Goal: Information Seeking & Learning: Learn about a topic

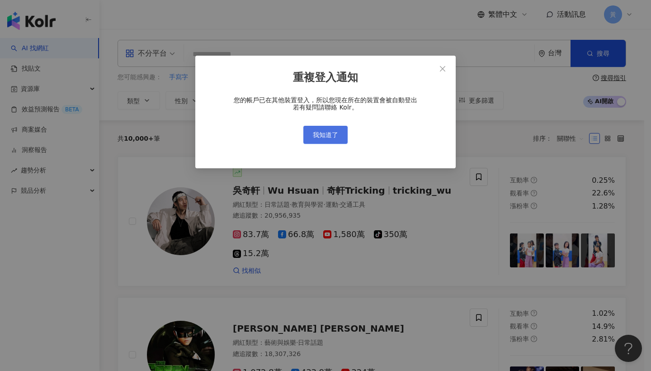
click at [315, 132] on span "我知道了" at bounding box center [325, 134] width 25 height 7
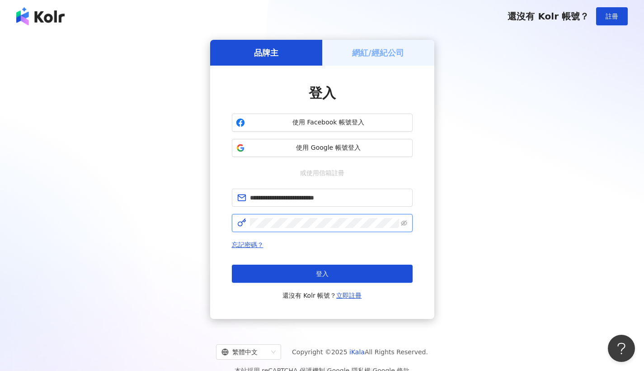
click at [322, 274] on button "登入" at bounding box center [322, 274] width 181 height 18
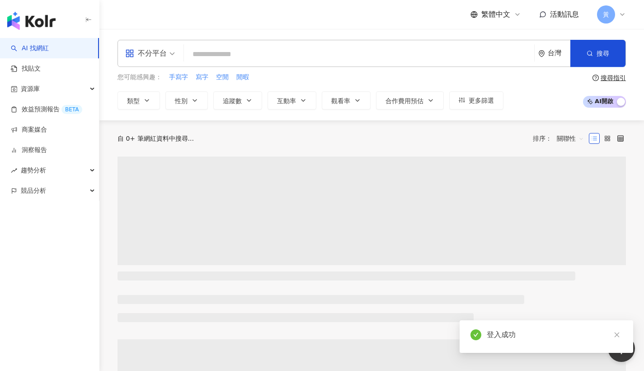
click at [140, 51] on div "不分平台" at bounding box center [146, 53] width 42 height 14
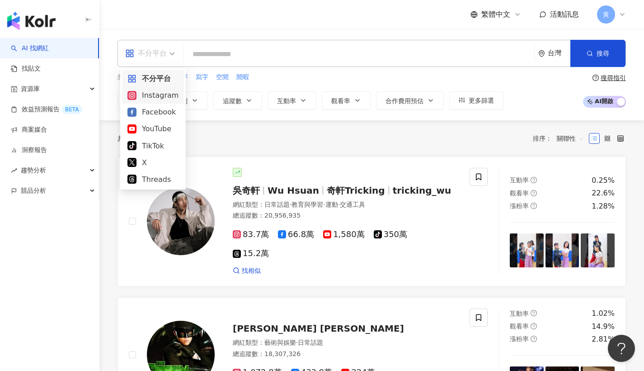
click at [149, 94] on div "Instagram" at bounding box center [153, 95] width 51 height 11
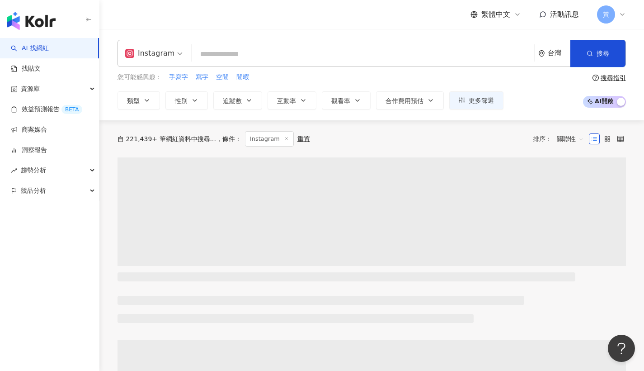
click at [217, 26] on div "繁體中文 活動訊息 黃" at bounding box center [372, 14] width 509 height 29
click at [253, 104] on button "追蹤數" at bounding box center [237, 100] width 49 height 18
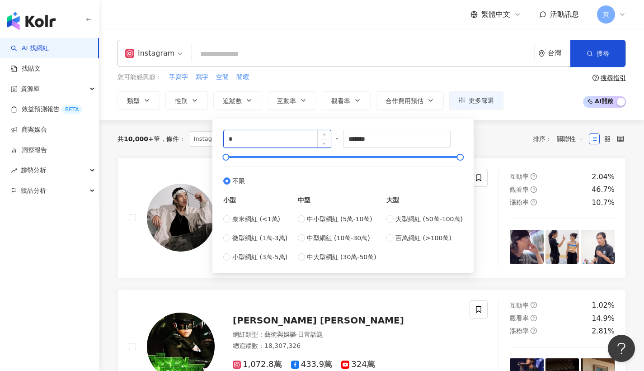
click at [248, 143] on input "*" at bounding box center [277, 138] width 107 height 17
type input "*"
type input "*****"
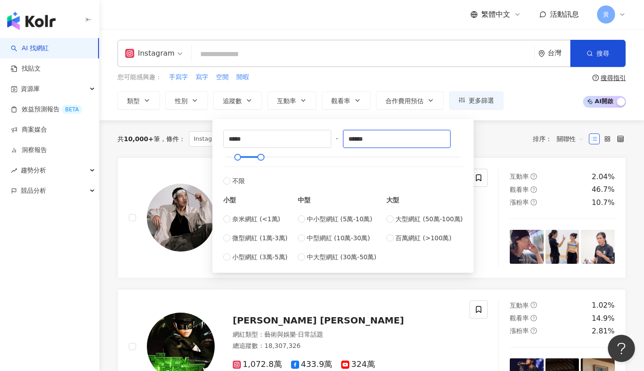
type input "******"
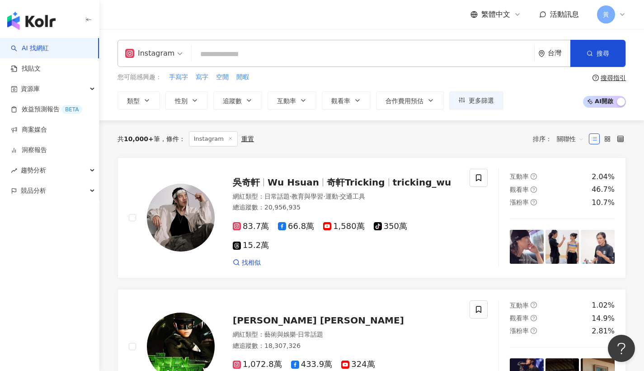
click at [401, 75] on div "您可能感興趣： 手寫字 寫字 空閒 閒暇" at bounding box center [311, 77] width 386 height 10
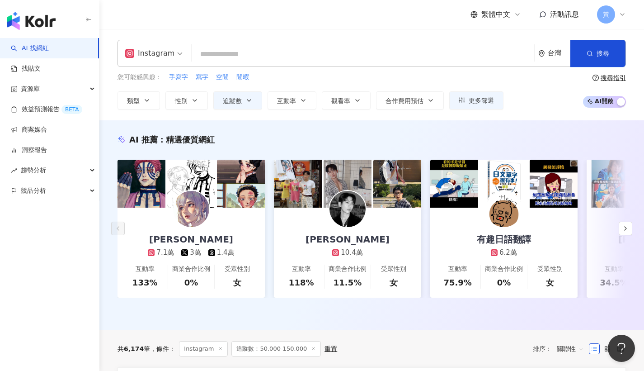
click at [240, 57] on input "search" at bounding box center [362, 54] width 335 height 17
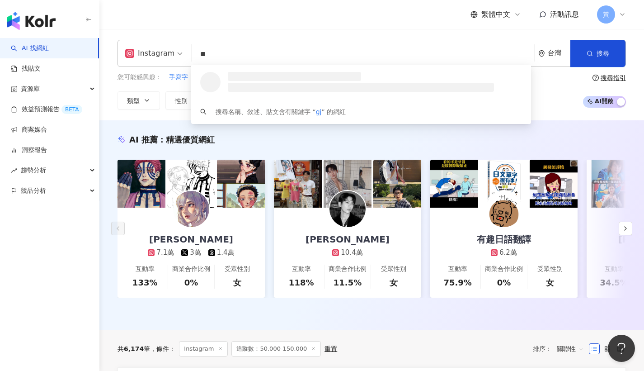
type input "*"
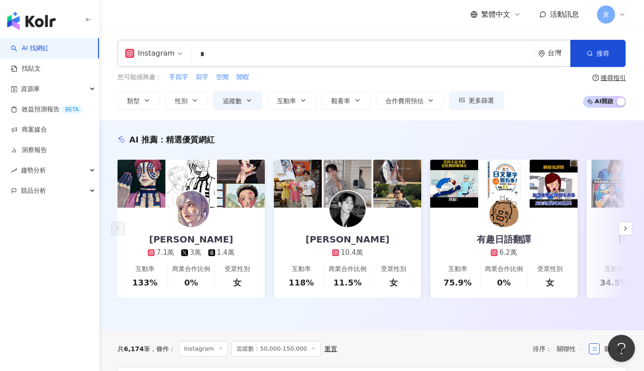
type input "*"
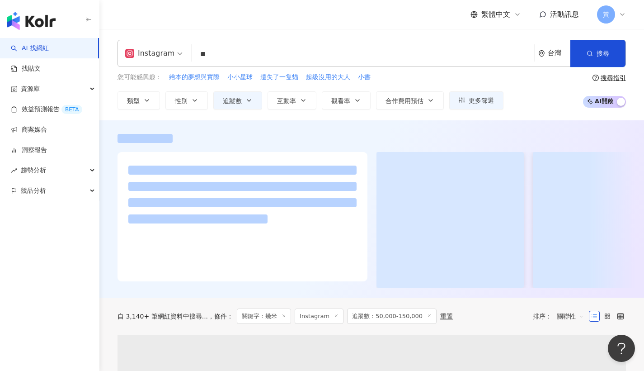
click at [250, 26] on div "繁體中文 活動訊息 黃" at bounding box center [372, 14] width 509 height 29
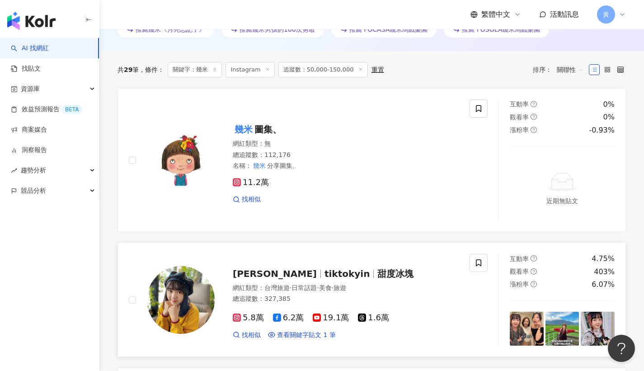
scroll to position [317, 0]
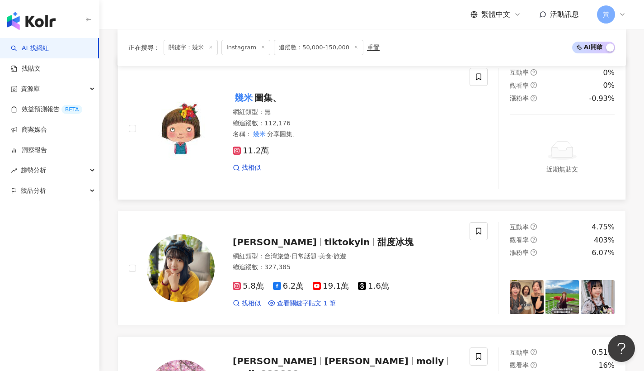
click at [258, 97] on span "圖集、" at bounding box center [268, 97] width 27 height 11
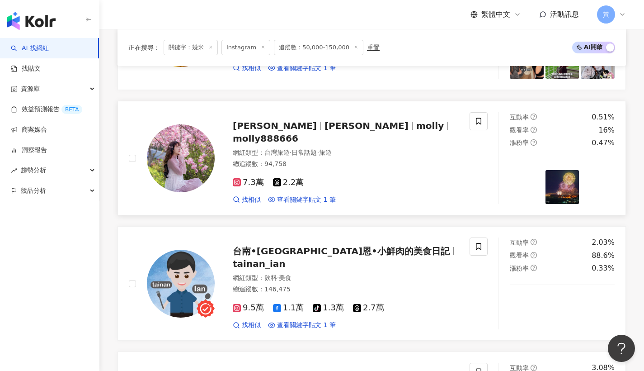
scroll to position [412, 0]
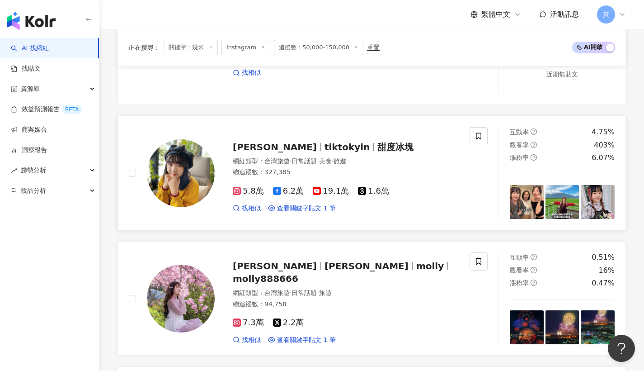
click at [325, 150] on span "tiktokyin" at bounding box center [347, 147] width 45 height 11
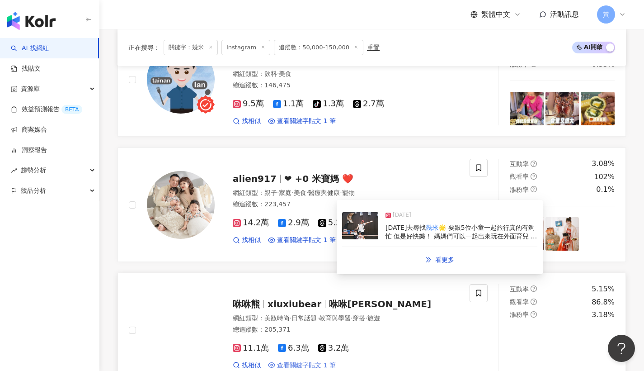
scroll to position [870, 0]
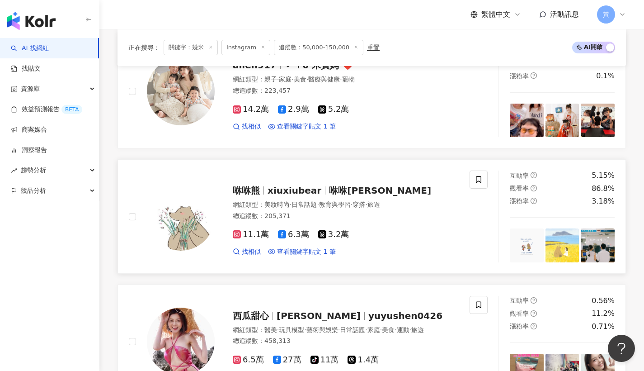
click at [293, 187] on span "xiuxiubear" at bounding box center [295, 190] width 54 height 11
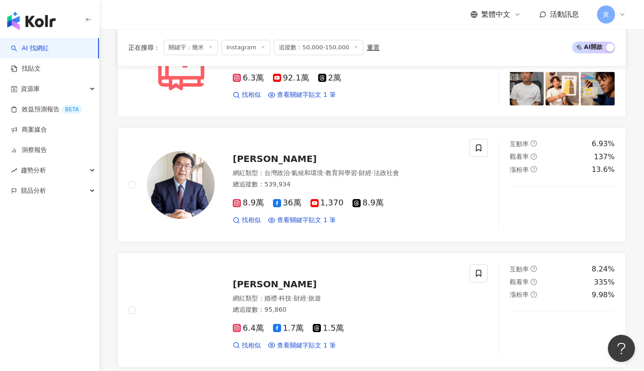
scroll to position [1595, 0]
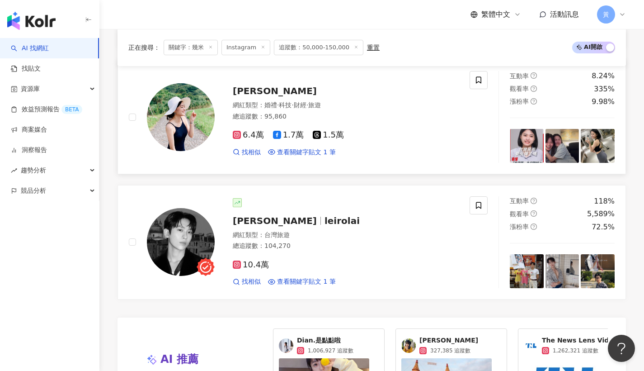
click at [238, 85] on span "陳文越" at bounding box center [275, 90] width 84 height 11
click at [325, 216] on span "leirolai" at bounding box center [342, 220] width 35 height 11
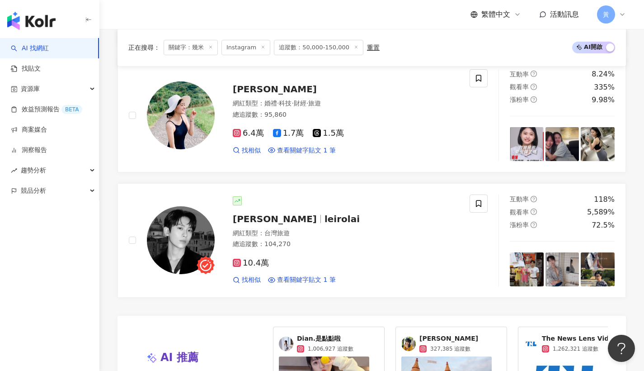
scroll to position [1799, 0]
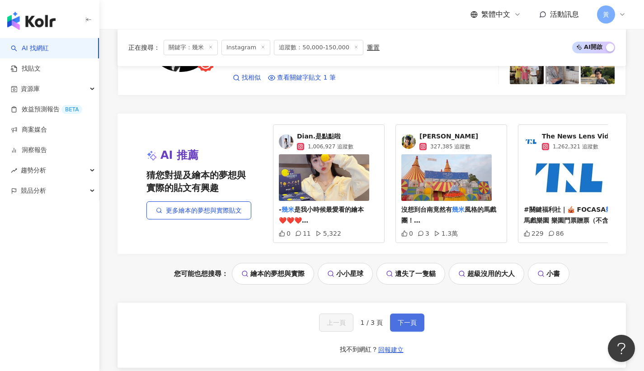
click at [411, 324] on span "下一頁" at bounding box center [407, 322] width 19 height 7
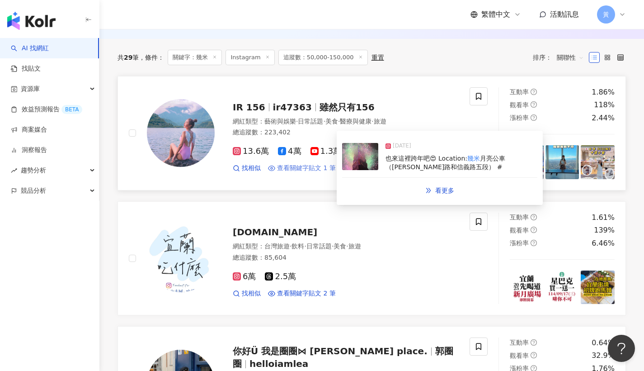
scroll to position [465, 0]
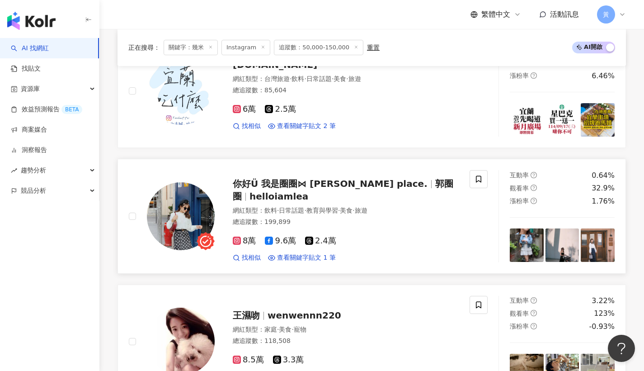
click at [285, 189] on span "你好Ü 我是圈圈⋈ Lea's place." at bounding box center [330, 183] width 195 height 11
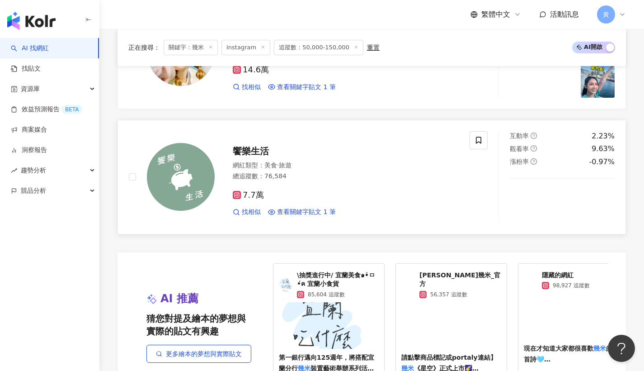
scroll to position [1814, 0]
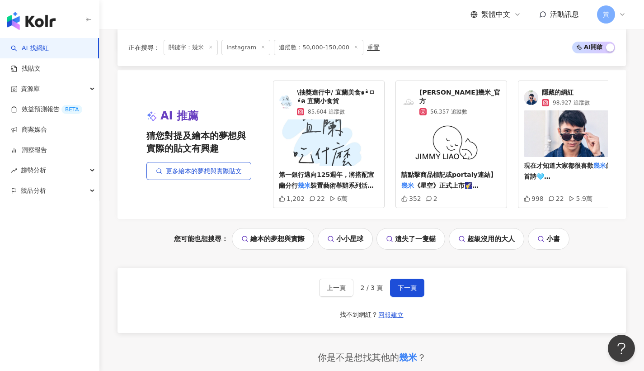
click at [398, 275] on div "上一頁 2 / 3 頁 下一頁 找不到網紅？ 回報建立" at bounding box center [372, 300] width 509 height 65
click at [410, 284] on span "下一頁" at bounding box center [407, 287] width 19 height 7
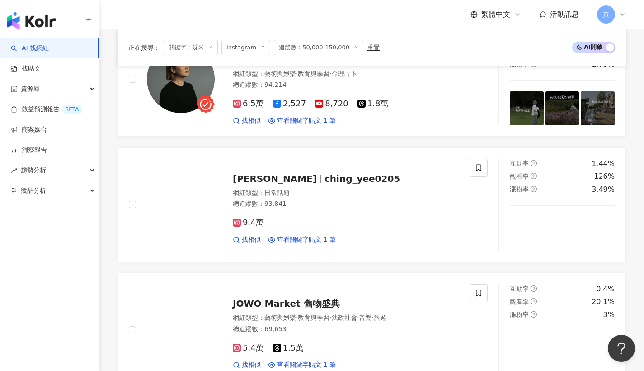
scroll to position [0, 0]
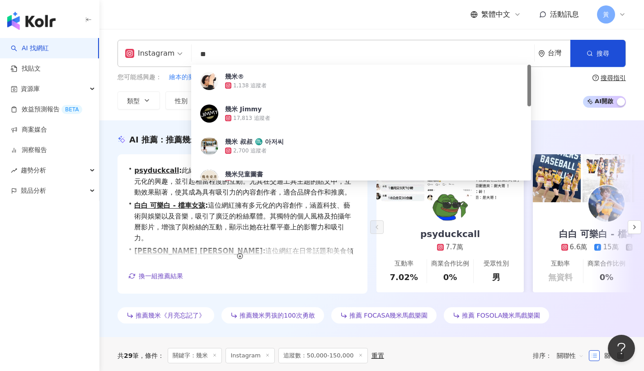
drag, startPoint x: 182, startPoint y: 58, endPoint x: 155, endPoint y: 57, distance: 27.1
click at [155, 57] on div "Instagram ** 台灣 搜尋 3d9c6933-e8b4-4b6c-8ddc-c95779cd2afd 幾米® 1,138 追蹤者 幾米 Jimmy …" at bounding box center [372, 53] width 509 height 27
type input "*"
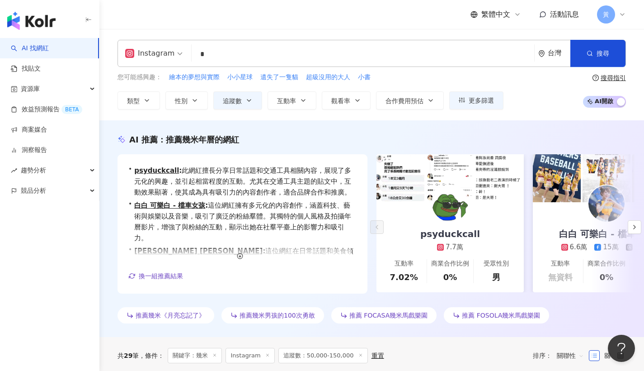
type input "*"
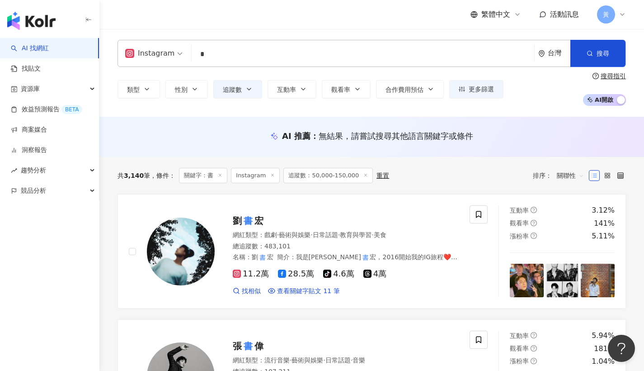
drag, startPoint x: 264, startPoint y: 45, endPoint x: 193, endPoint y: 48, distance: 71.1
click at [193, 48] on div "Instagram * 台灣 搜尋 d9fc4c5c-7d55-4376-b5ff-4d7690ba6959 書 1,457 追蹤者 書 861 追蹤者 書 …" at bounding box center [372, 53] width 509 height 27
click at [205, 52] on input "*" at bounding box center [362, 54] width 335 height 17
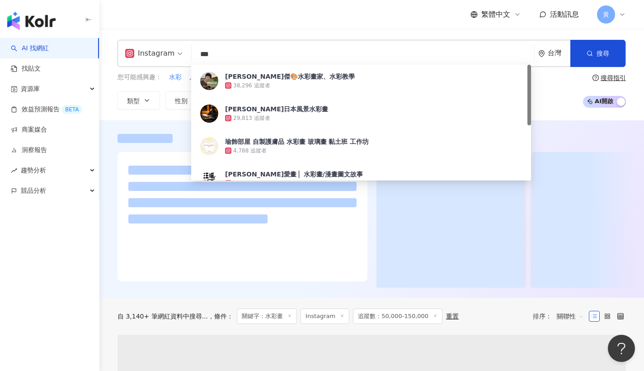
click at [248, 19] on div "繁體中文 活動訊息 黃" at bounding box center [372, 14] width 509 height 29
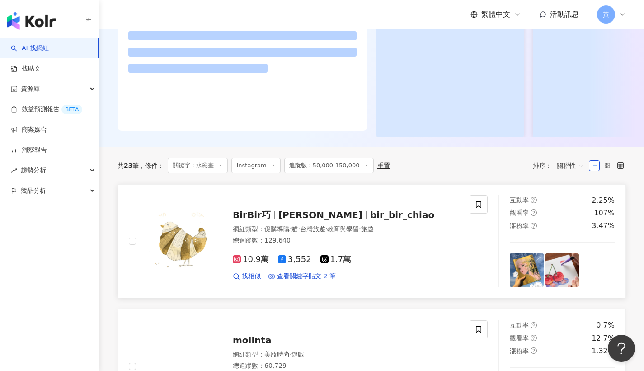
scroll to position [209, 0]
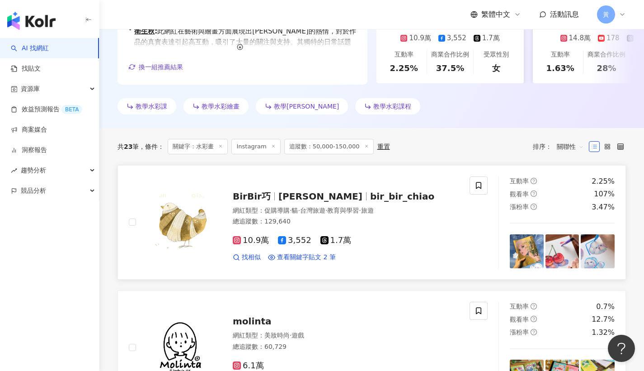
click at [242, 198] on span "BirBir巧" at bounding box center [252, 196] width 38 height 11
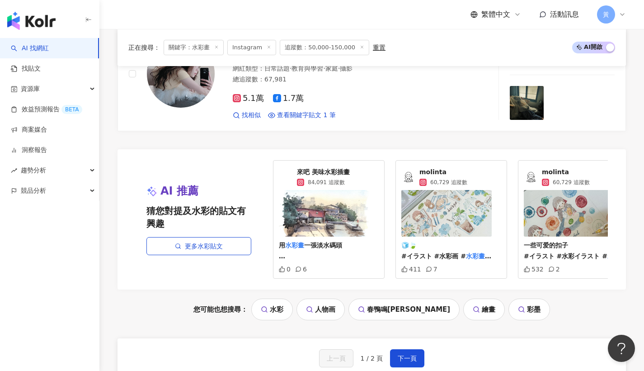
scroll to position [1738, 0]
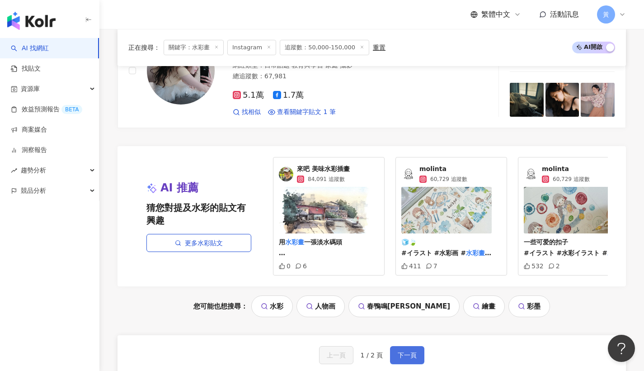
click at [404, 346] on button "下一頁" at bounding box center [407, 355] width 34 height 18
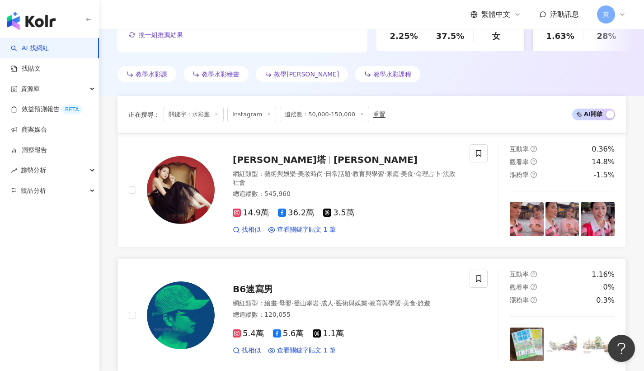
scroll to position [0, 0]
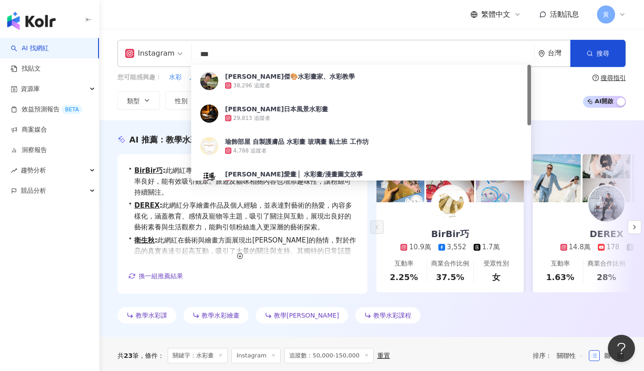
drag, startPoint x: 261, startPoint y: 52, endPoint x: 152, endPoint y: 46, distance: 109.6
click at [152, 46] on div "Instagram *** 台灣 搜尋 1bb25017-9f60-4101-a0c7-8c3cec582a3e 王建傑🎨水彩畫家、水彩教學 38,296 追…" at bounding box center [372, 53] width 509 height 27
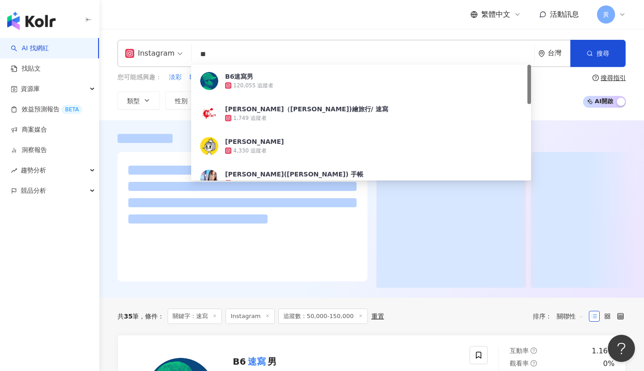
click at [158, 28] on div "繁體中文 活動訊息 黃" at bounding box center [372, 14] width 509 height 29
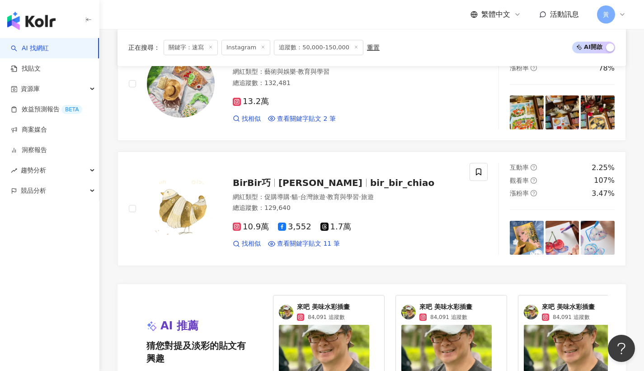
scroll to position [1587, 0]
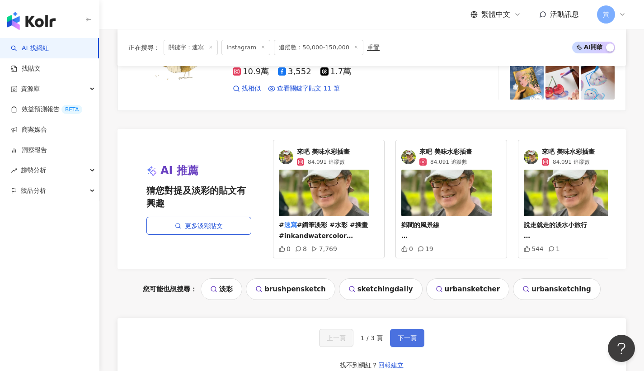
click at [401, 330] on button "下一頁" at bounding box center [407, 338] width 34 height 18
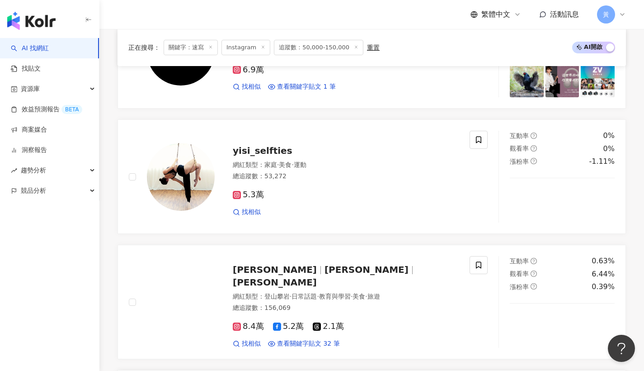
scroll to position [1370, 0]
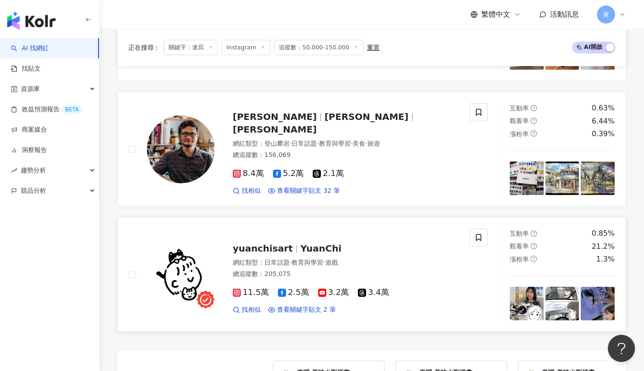
click at [268, 243] on span "yuanchisart" at bounding box center [263, 248] width 60 height 11
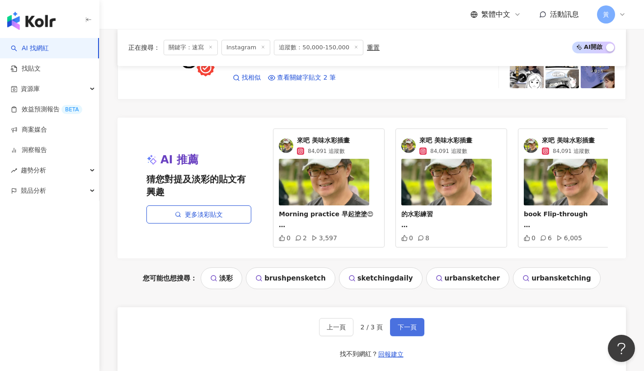
click at [413, 318] on button "下一頁" at bounding box center [407, 327] width 34 height 18
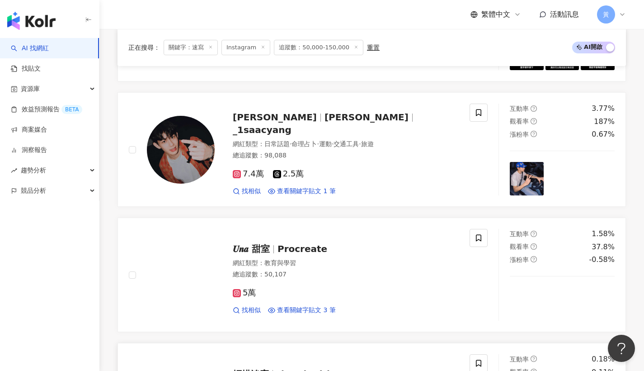
scroll to position [554, 0]
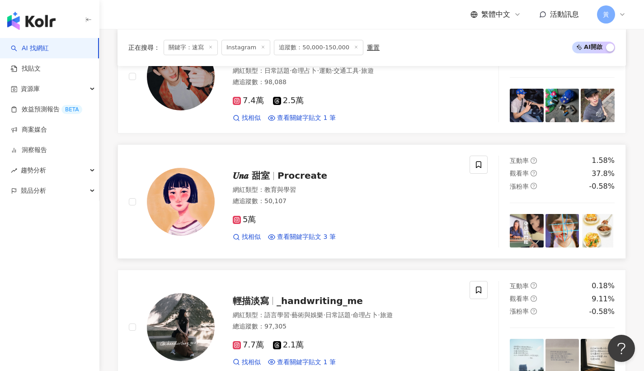
click at [288, 179] on div "𝑼𝒏𝒂 甜室 Procreate" at bounding box center [346, 175] width 226 height 13
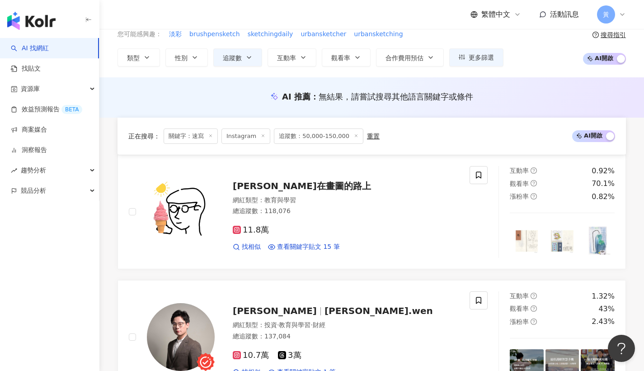
scroll to position [0, 0]
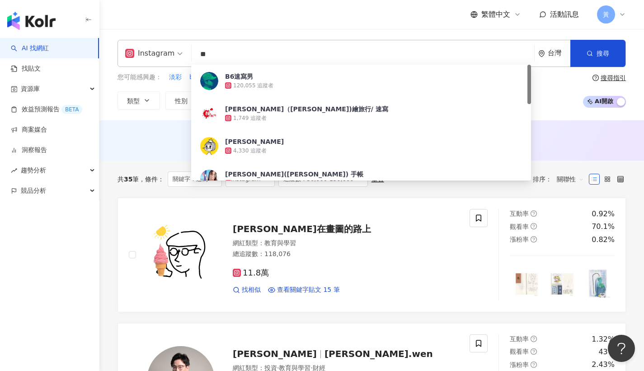
drag, startPoint x: 159, startPoint y: 55, endPoint x: 148, endPoint y: 55, distance: 10.9
click at [148, 55] on div "Instagram ** 台灣 搜尋 6e8cf399-d9e5-48ba-88c9-a95c16bad293 B6速寫男 120,055 追蹤者 朱啟助（C…" at bounding box center [372, 53] width 509 height 27
paste input "**"
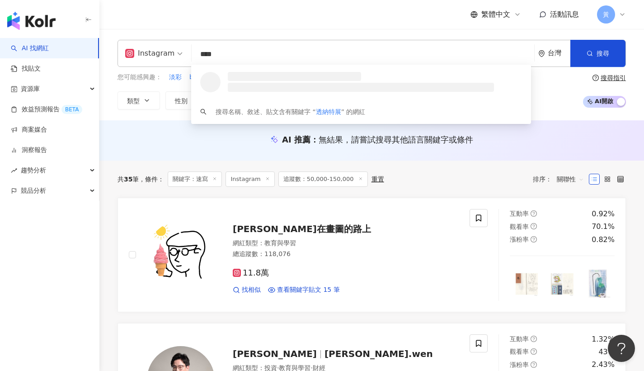
click at [388, 14] on div "繁體中文 活動訊息 黃" at bounding box center [372, 14] width 509 height 29
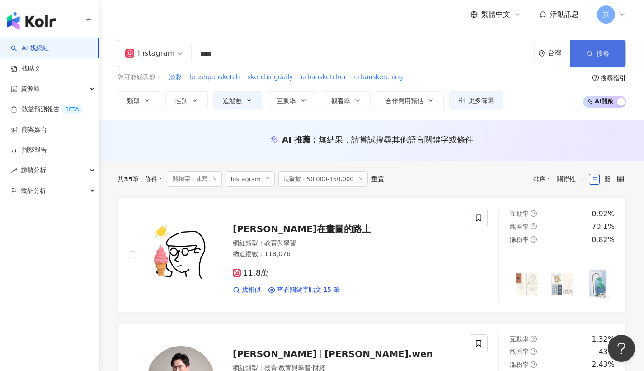
click at [594, 47] on button "搜尋" at bounding box center [598, 53] width 55 height 27
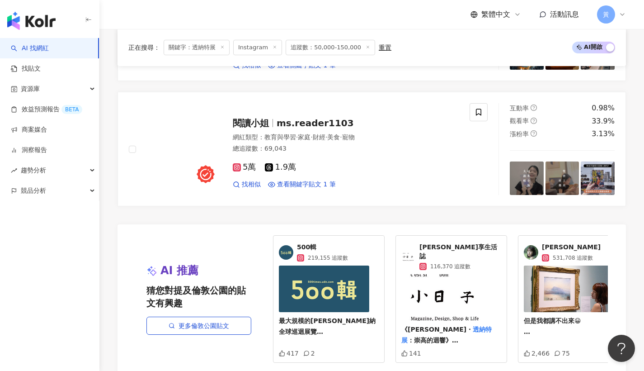
scroll to position [1868, 0]
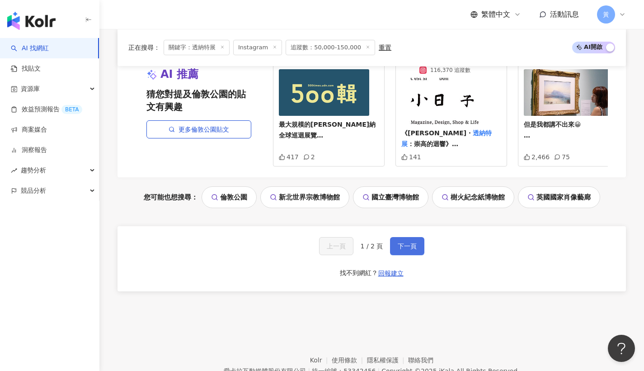
click at [398, 242] on span "下一頁" at bounding box center [407, 245] width 19 height 7
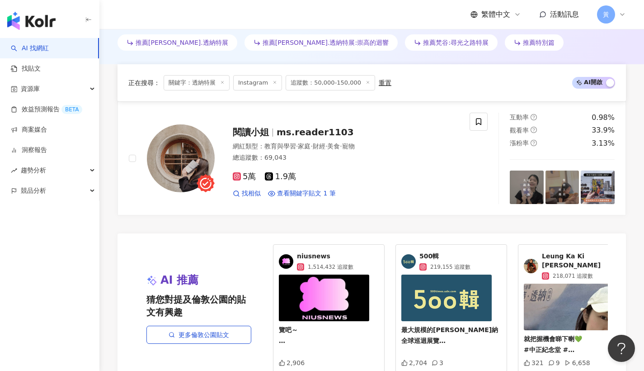
scroll to position [528, 0]
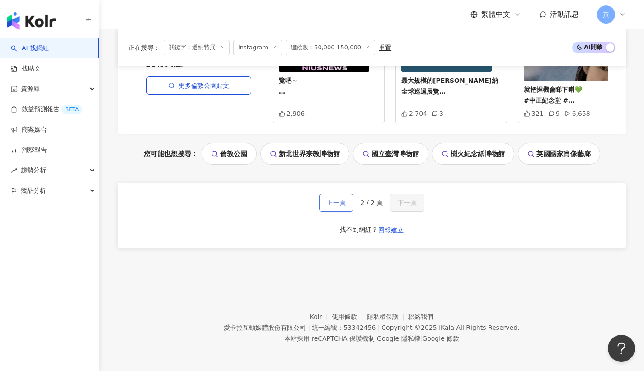
click at [337, 200] on span "上一頁" at bounding box center [336, 202] width 19 height 7
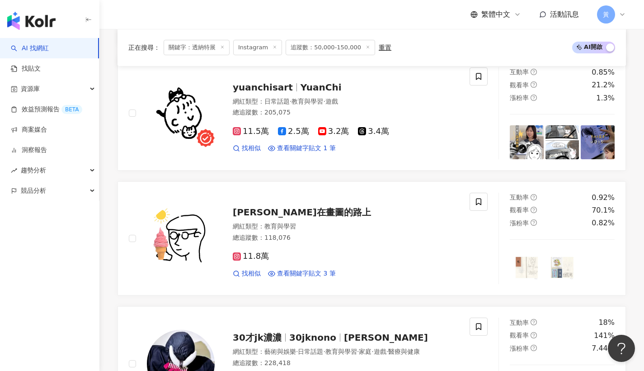
scroll to position [637, 0]
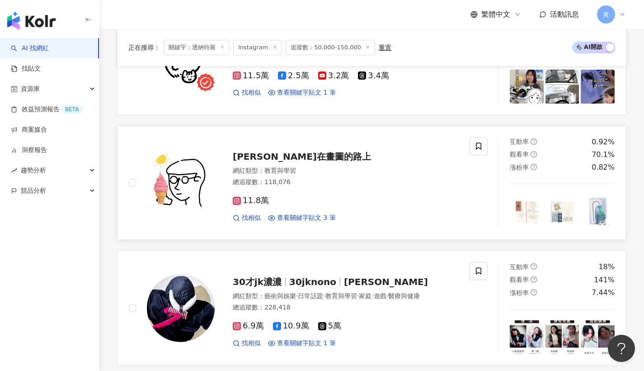
click at [274, 158] on div "Hank在畫圖的路上" at bounding box center [346, 156] width 226 height 13
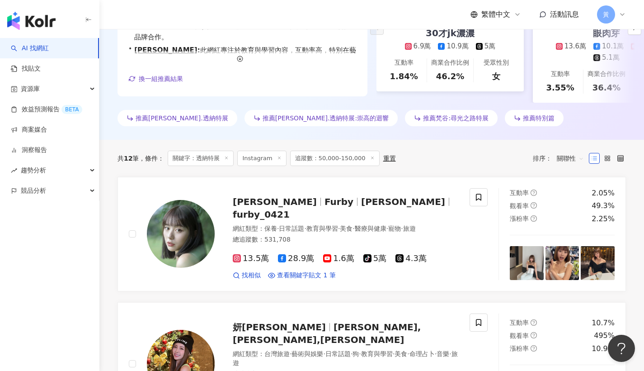
scroll to position [0, 0]
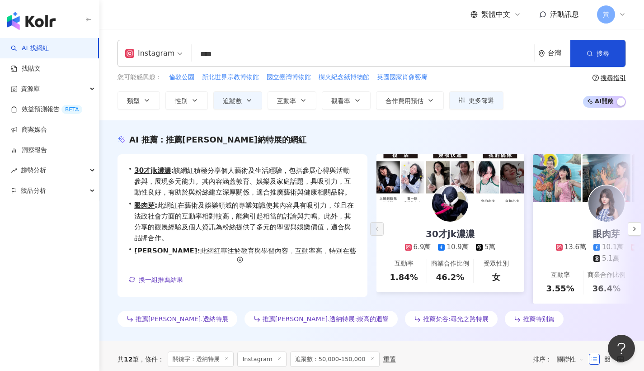
drag, startPoint x: 245, startPoint y: 57, endPoint x: 146, endPoint y: 52, distance: 99.6
click at [146, 52] on div "Instagram **** 台灣 搜尋 https://www.instagram.com/turner_taipei2025 turner_taipei2…" at bounding box center [372, 53] width 509 height 27
paste input "***"
type input "*******"
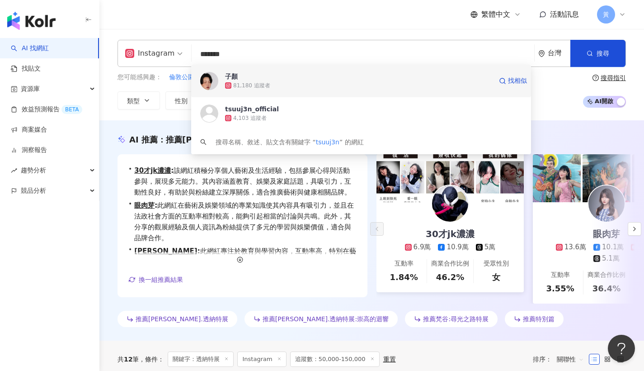
click at [262, 85] on div "81,180 追蹤者" at bounding box center [251, 86] width 37 height 8
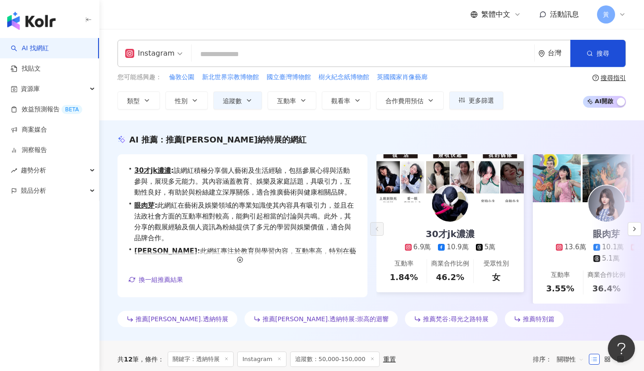
paste input "**********"
type input "**********"
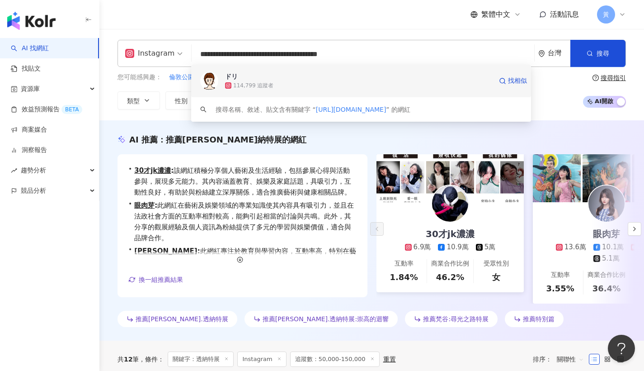
click at [304, 77] on span "ドリ" at bounding box center [358, 76] width 267 height 9
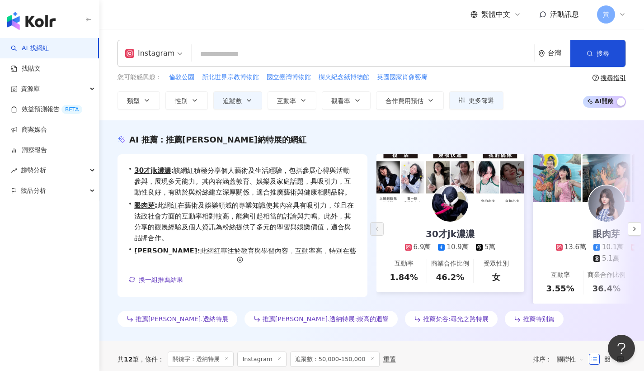
paste input "**********"
type input "**********"
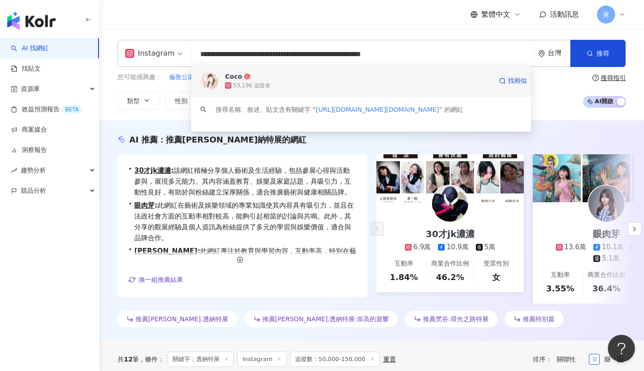
click at [332, 74] on span "Coco" at bounding box center [358, 76] width 267 height 9
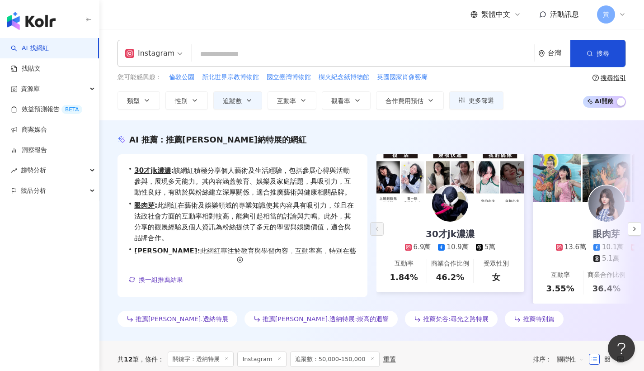
paste input "**********"
type input "**********"
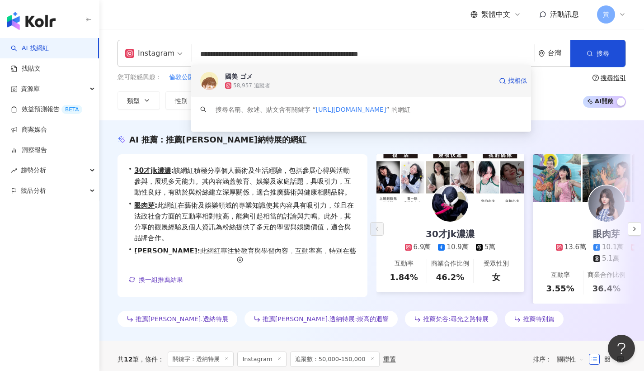
click at [261, 72] on div "國美 ゴメ 58,957 追蹤者 找相似" at bounding box center [361, 81] width 340 height 33
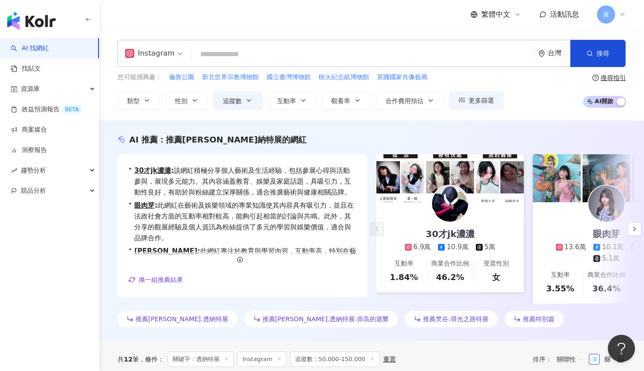
paste input "**********"
type input "**********"
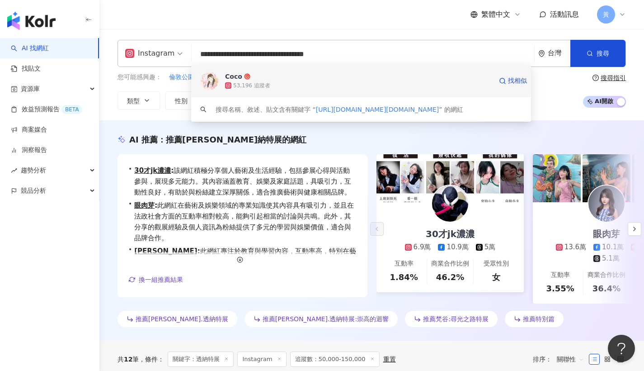
click at [324, 79] on span "Coco" at bounding box center [358, 76] width 267 height 9
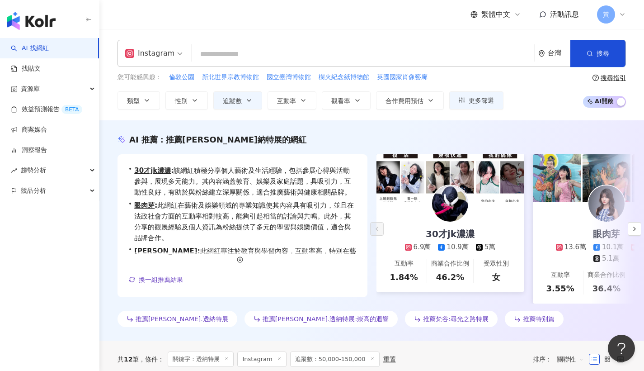
paste input "**********"
type input "**********"
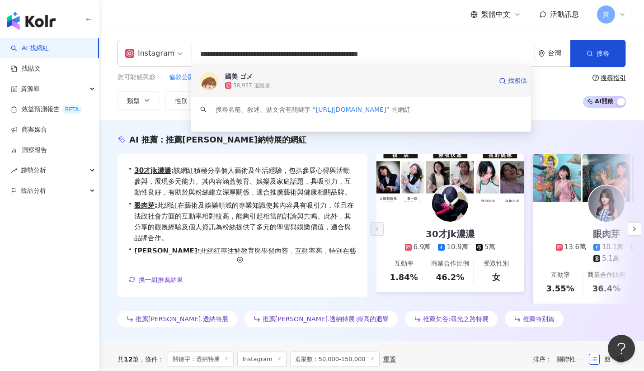
click at [260, 81] on div "58,957 追蹤者" at bounding box center [358, 85] width 267 height 9
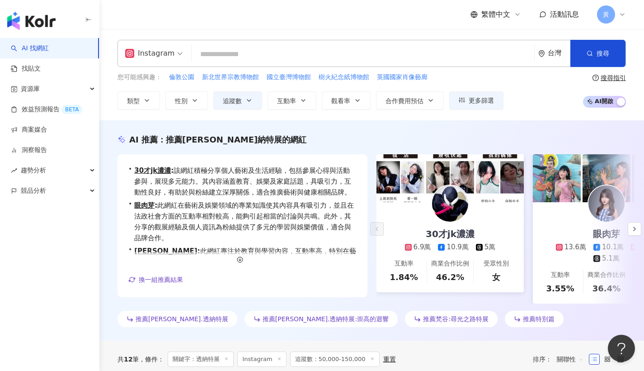
paste input "**********"
type input "**********"
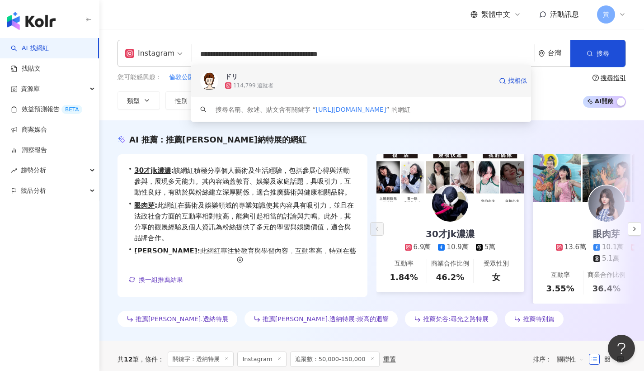
click at [304, 76] on span "ドリ" at bounding box center [358, 76] width 267 height 9
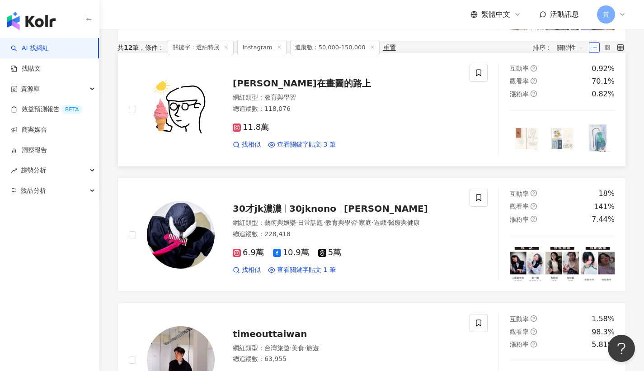
scroll to position [141, 0]
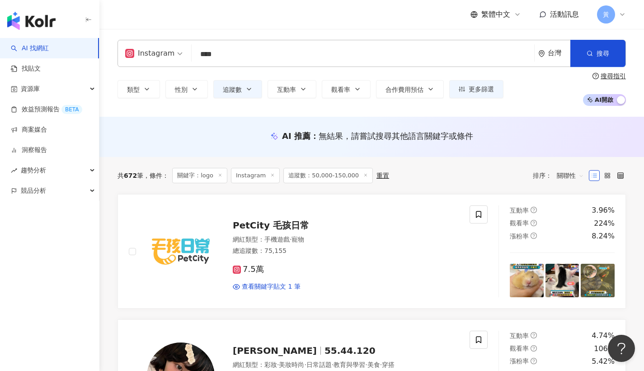
click at [254, 60] on input "****" at bounding box center [362, 54] width 335 height 17
type input "*"
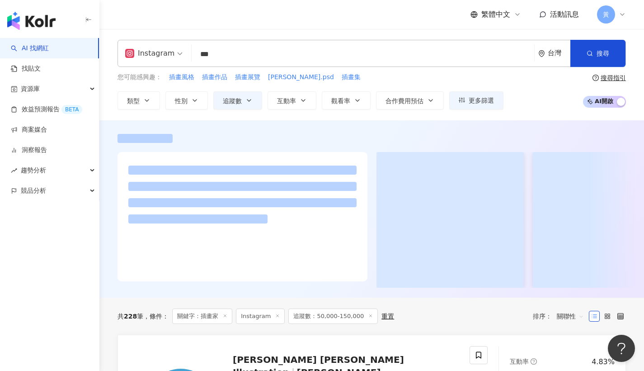
click at [278, 28] on div "繁體中文 活動訊息 黃" at bounding box center [372, 14] width 509 height 29
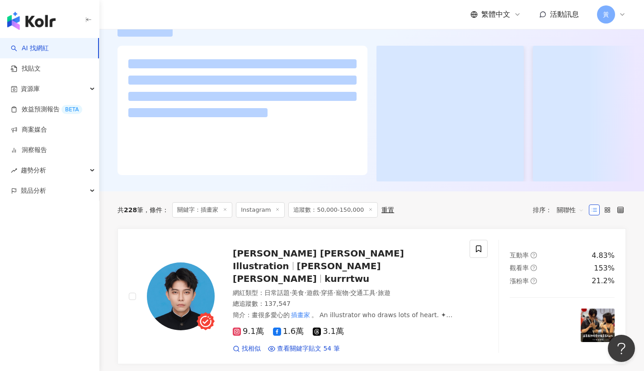
scroll to position [167, 0]
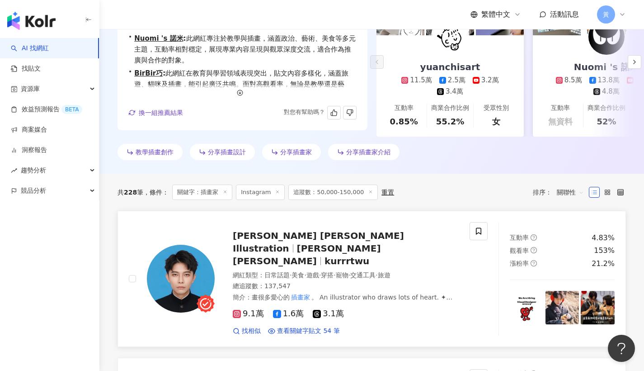
click at [289, 241] on span "Kurt Wu Illustration" at bounding box center [318, 242] width 171 height 24
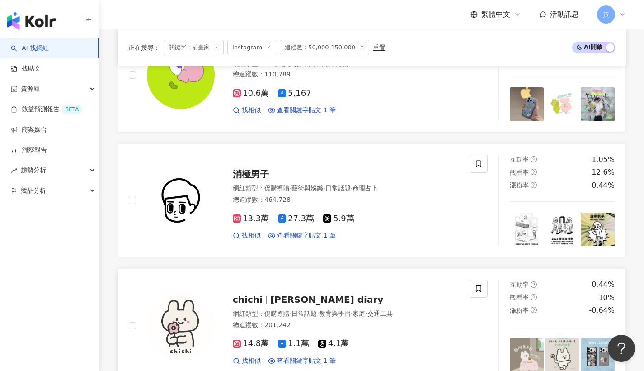
scroll to position [951, 0]
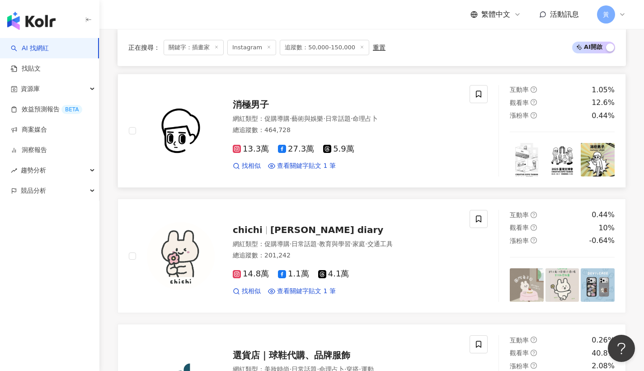
click at [242, 99] on span "消極男子" at bounding box center [251, 104] width 36 height 11
drag, startPoint x: 293, startPoint y: 208, endPoint x: 306, endPoint y: 199, distance: 14.9
click at [294, 224] on span "Chichi's diary" at bounding box center [326, 229] width 113 height 11
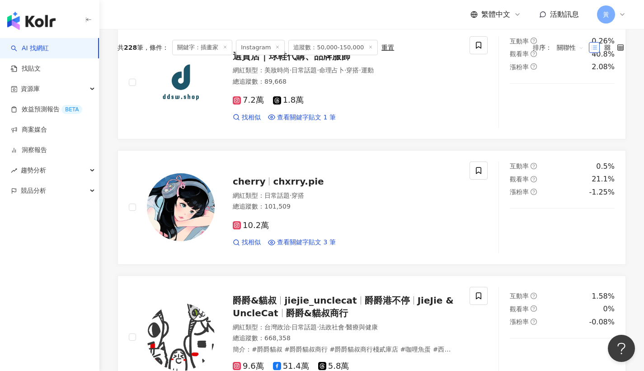
scroll to position [0, 0]
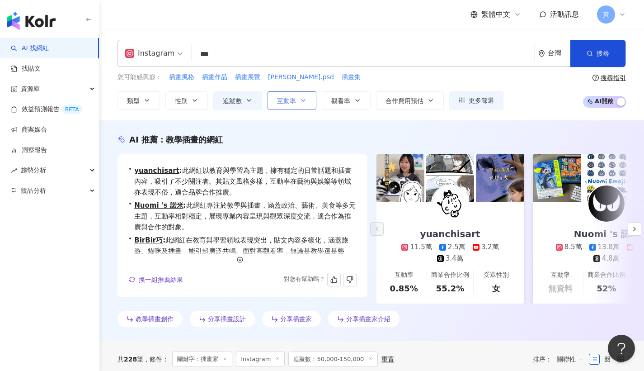
click at [293, 102] on span "互動率" at bounding box center [286, 100] width 19 height 7
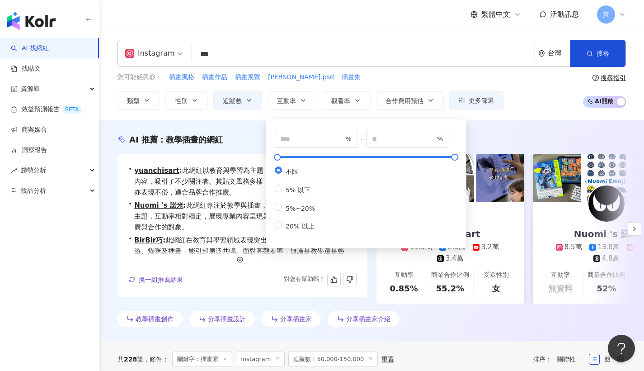
click at [515, 87] on div "您可能感興趣： 插畫風格 插畫作品 插畫展覽 jimmy.psd 插畫集 類型 性別 追蹤數 互動率 觀看率 合作費用預估 更多篩選 ***** - ****…" at bounding box center [372, 90] width 509 height 37
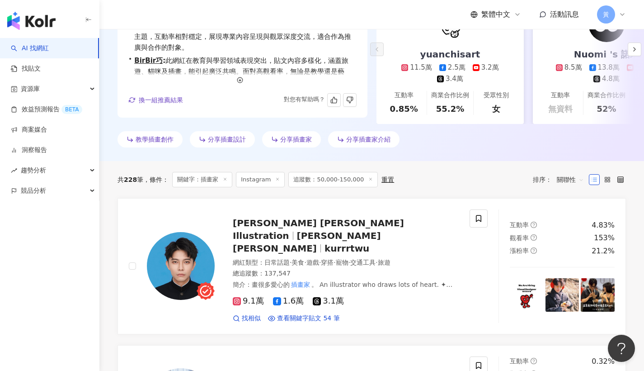
scroll to position [194, 0]
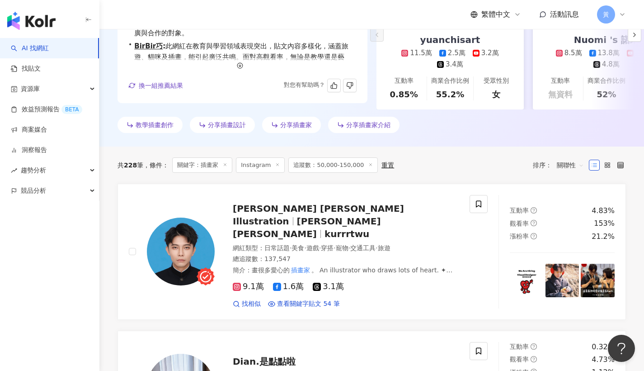
click at [563, 172] on span "關聯性" at bounding box center [570, 165] width 27 height 14
click at [570, 235] on div "互動率" at bounding box center [571, 236] width 22 height 10
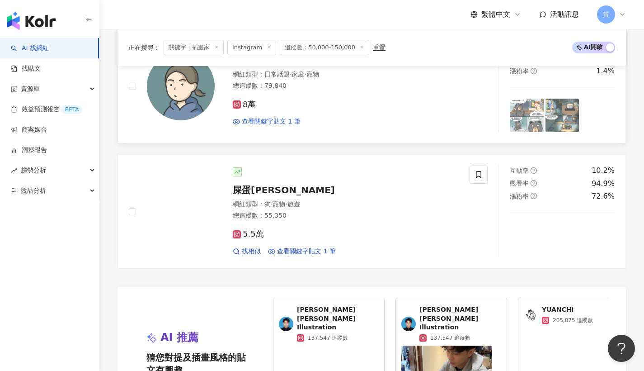
scroll to position [1760, 0]
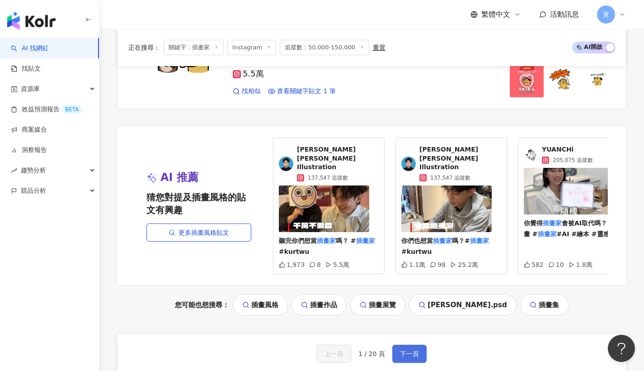
click at [417, 345] on button "下一頁" at bounding box center [409, 354] width 34 height 18
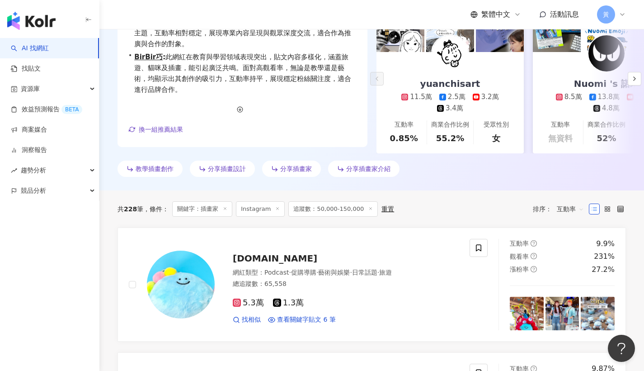
scroll to position [251, 0]
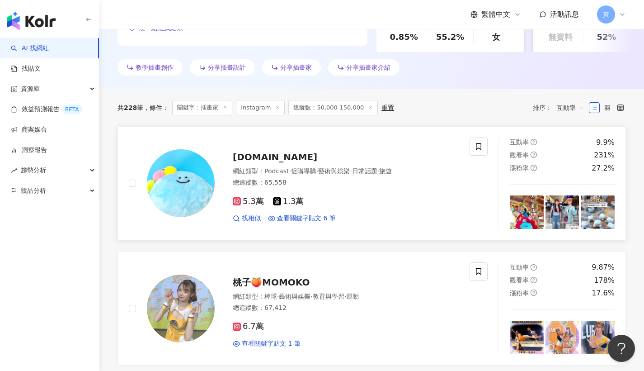
click at [276, 162] on span "dinosaurs.room" at bounding box center [275, 156] width 85 height 11
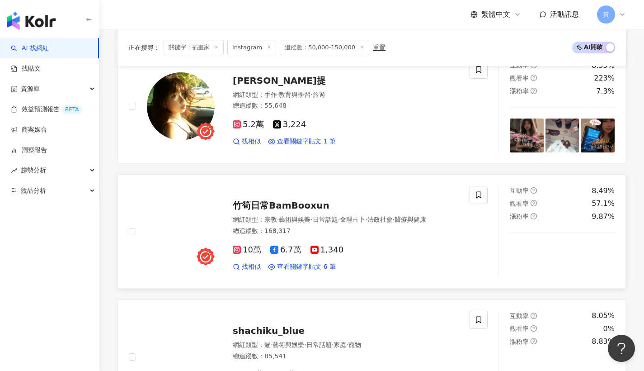
scroll to position [1116, 0]
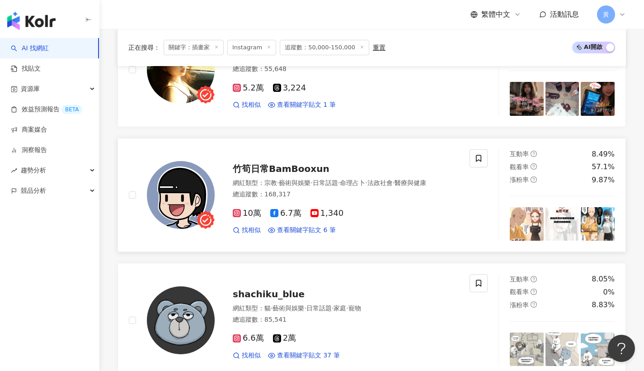
click at [278, 166] on span "竹筍日常BamBooxun" at bounding box center [281, 168] width 97 height 11
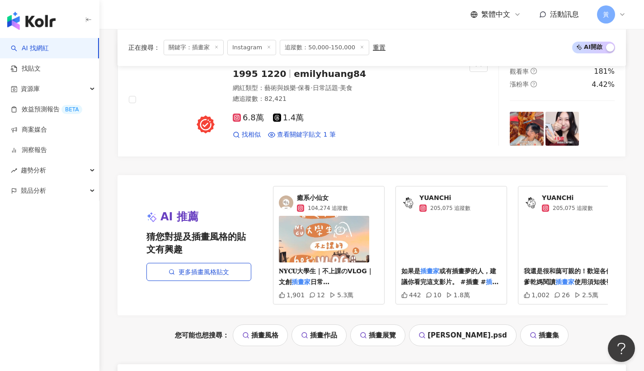
scroll to position [1753, 0]
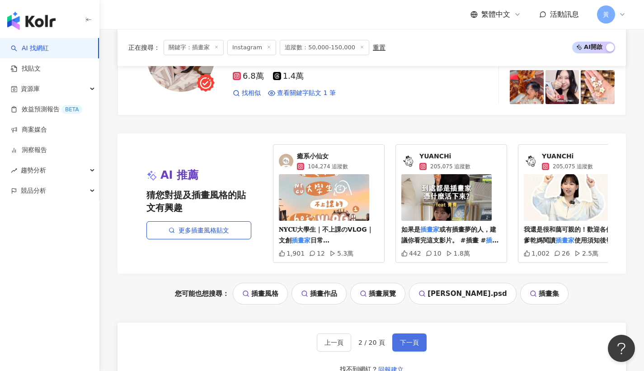
click at [405, 342] on button "下一頁" at bounding box center [409, 342] width 34 height 18
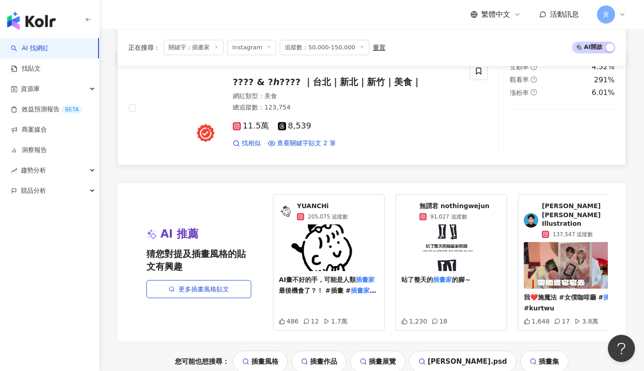
scroll to position [1839, 0]
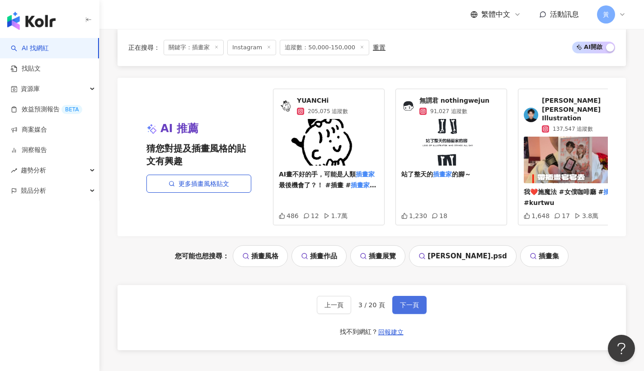
click at [397, 296] on button "下一頁" at bounding box center [409, 305] width 34 height 18
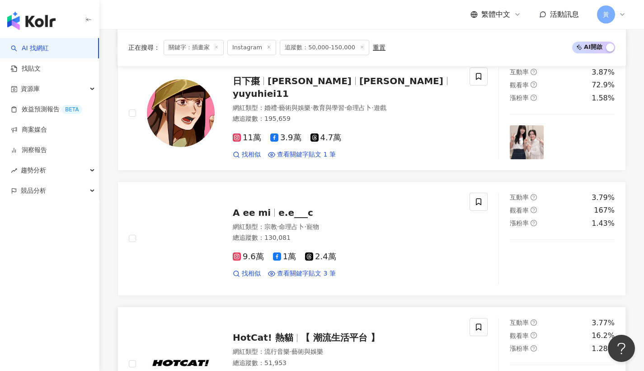
scroll to position [1275, 0]
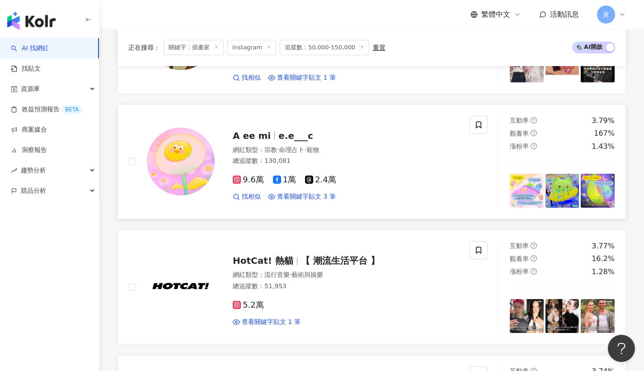
click at [261, 139] on span "A ee mi" at bounding box center [252, 135] width 38 height 11
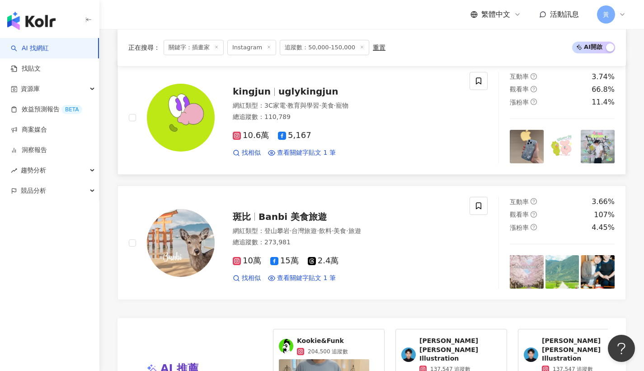
scroll to position [1554, 0]
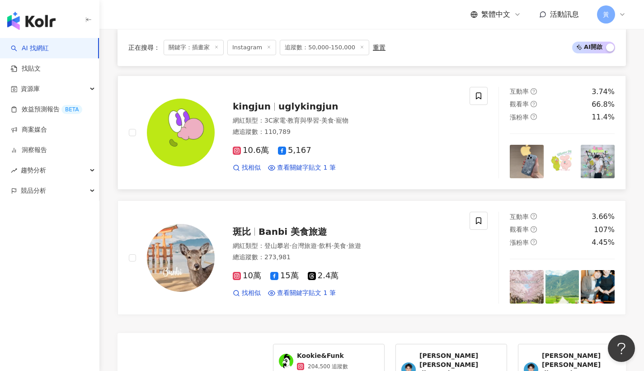
click at [250, 106] on span "kingjun" at bounding box center [252, 106] width 38 height 11
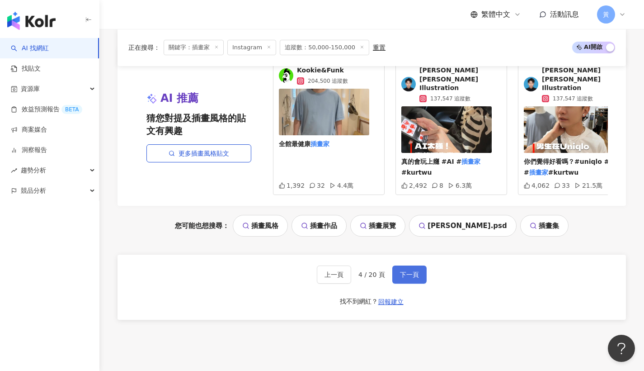
click at [416, 266] on button "下一頁" at bounding box center [409, 274] width 34 height 18
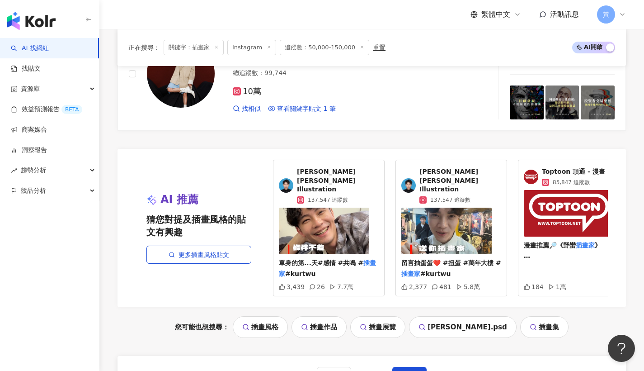
scroll to position [1789, 0]
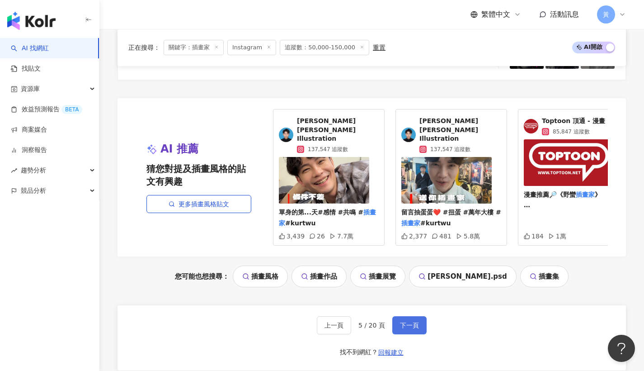
click at [406, 321] on span "下一頁" at bounding box center [409, 324] width 19 height 7
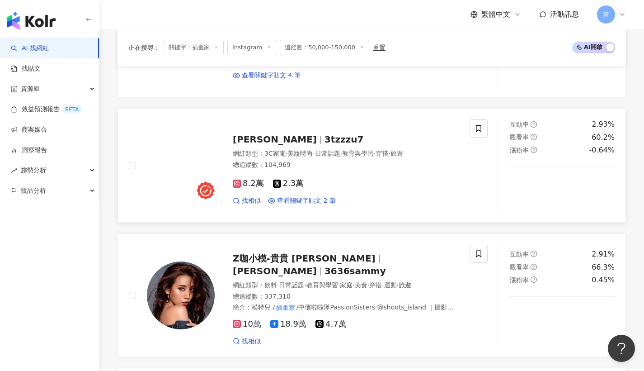
scroll to position [344, 0]
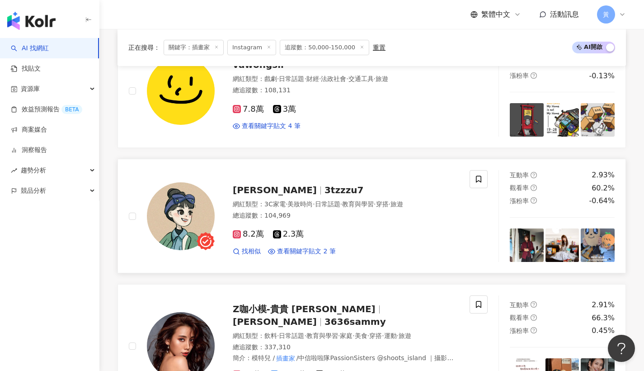
click at [325, 195] on span "3tzzzu7" at bounding box center [344, 189] width 39 height 11
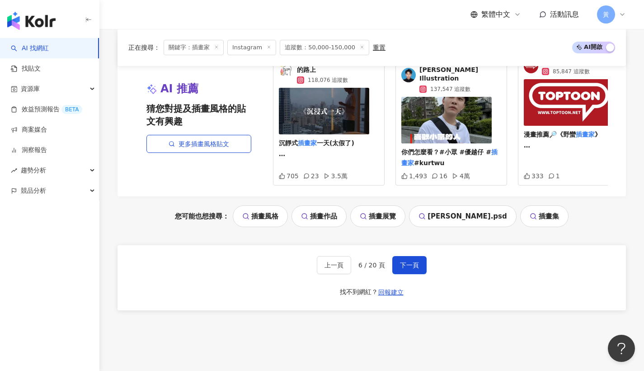
scroll to position [1899, 0]
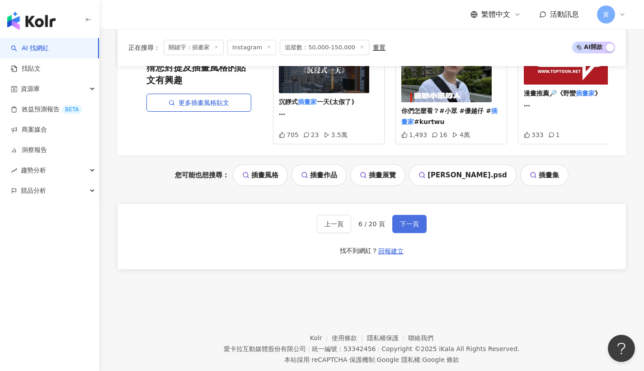
click at [408, 220] on span "下一頁" at bounding box center [409, 223] width 19 height 7
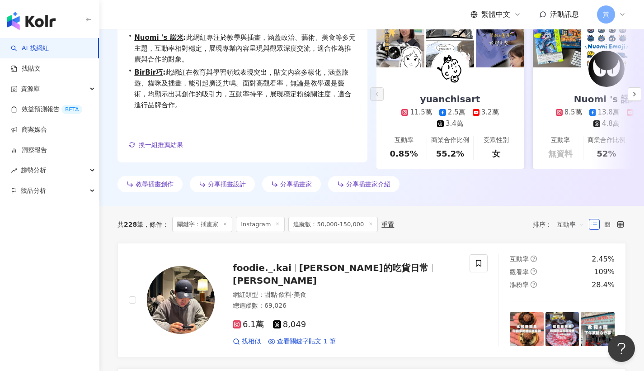
scroll to position [0, 0]
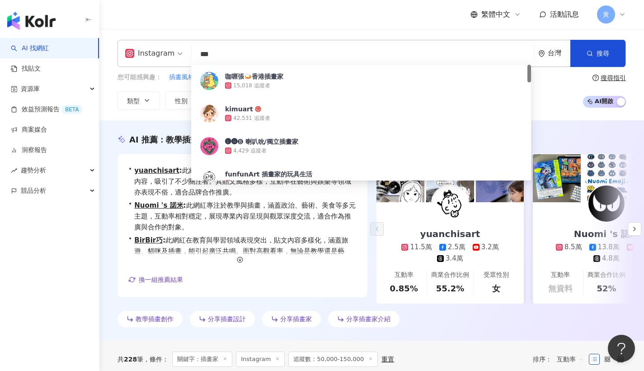
drag, startPoint x: 276, startPoint y: 56, endPoint x: 160, endPoint y: 50, distance: 115.9
click at [160, 50] on div "Instagram *** 台灣 搜尋 18af72e1-4a5a-4963-9275-6d02b0edac75 咖喱張🍛香港插畫家 15,018 追蹤者 k…" at bounding box center [372, 53] width 509 height 27
paste input "**********"
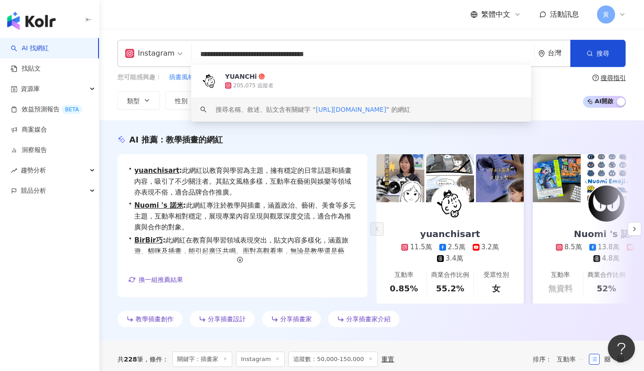
click at [431, 234] on div "yuanchisart" at bounding box center [450, 233] width 78 height 13
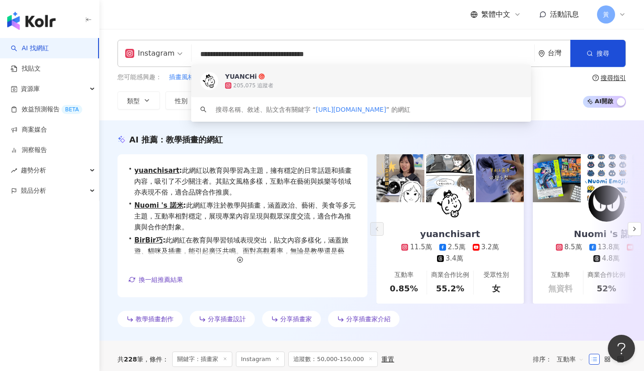
drag, startPoint x: 340, startPoint y: 54, endPoint x: 139, endPoint y: 69, distance: 200.9
click at [139, 69] on div "**********" at bounding box center [371, 75] width 545 height 70
paste input "***"
type input "**********"
click at [278, 77] on div "恐龍的房間Dinosaur’s Room" at bounding box center [271, 76] width 92 height 9
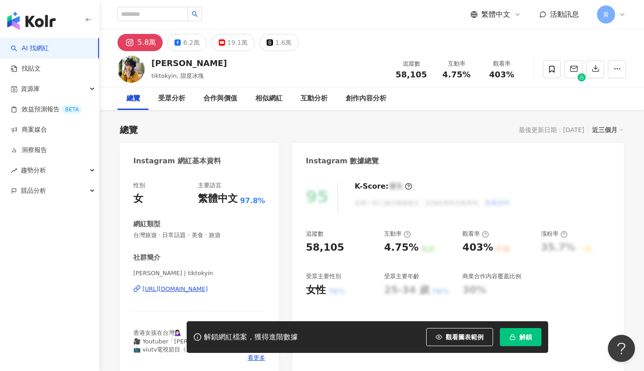
click at [194, 289] on div "https://www.instagram.com/tiktokyin/" at bounding box center [175, 289] width 66 height 8
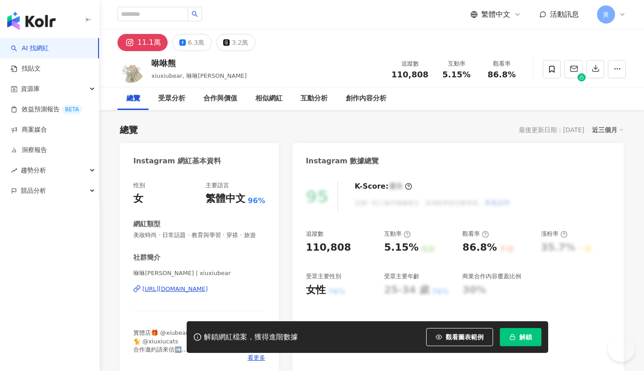
click at [208, 288] on div "https://www.instagram.com/xiuxiubear/" at bounding box center [175, 289] width 66 height 8
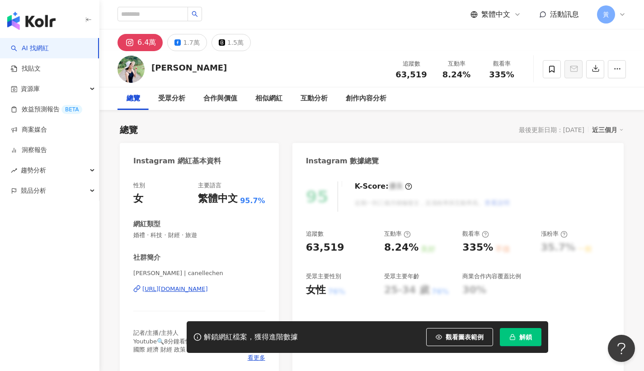
click at [164, 289] on div "https://www.instagram.com/canellechen/" at bounding box center [175, 289] width 66 height 8
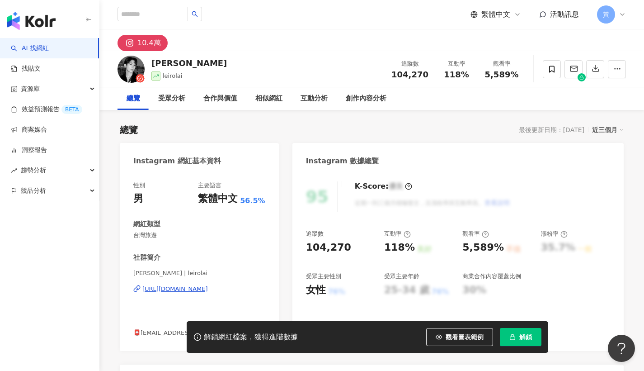
click at [180, 288] on div "https://www.instagram.com/leirolai/" at bounding box center [175, 289] width 66 height 8
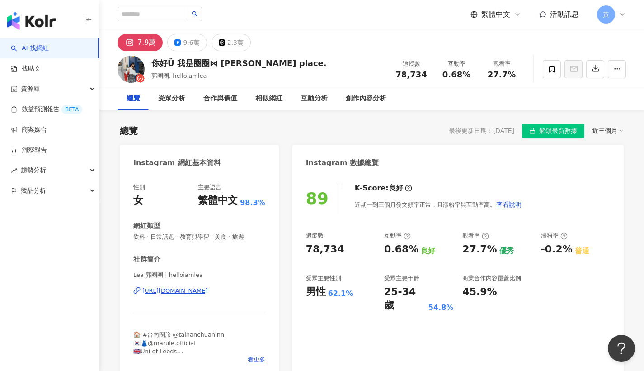
click at [208, 293] on div "https://www.instagram.com/helloiamlea/" at bounding box center [175, 291] width 66 height 8
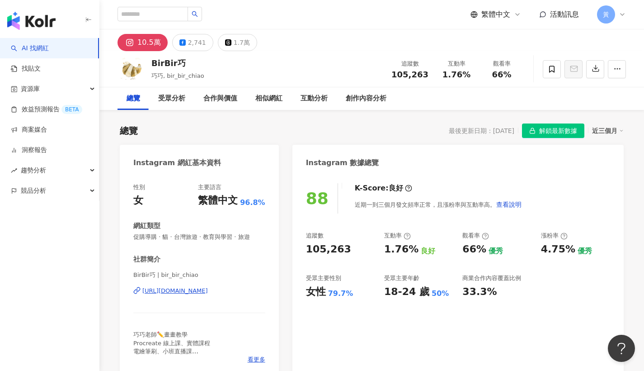
click at [201, 288] on div "https://www.instagram.com/bir_bir_chiao/" at bounding box center [175, 291] width 66 height 8
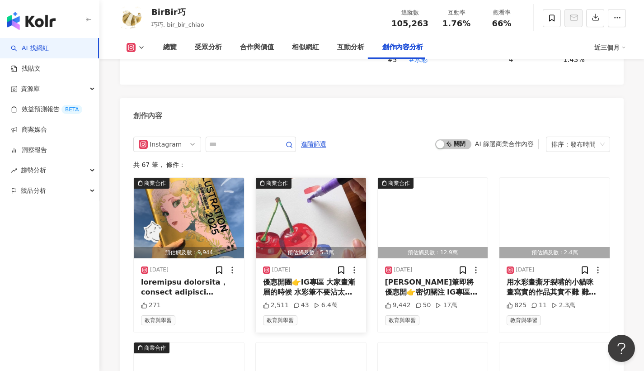
scroll to position [2731, 0]
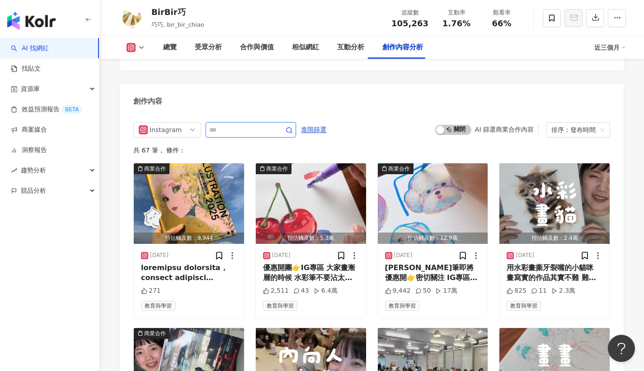
click at [223, 124] on input "text" at bounding box center [240, 129] width 63 height 11
type input "***"
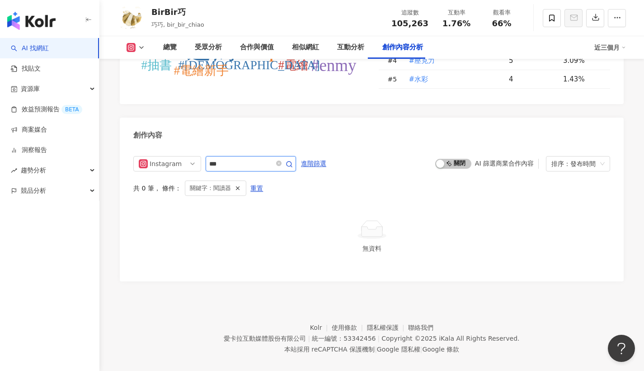
scroll to position [2696, 0]
drag, startPoint x: 445, startPoint y: 24, endPoint x: 472, endPoint y: 22, distance: 26.8
click at [472, 22] on div "1.76%" at bounding box center [456, 23] width 34 height 9
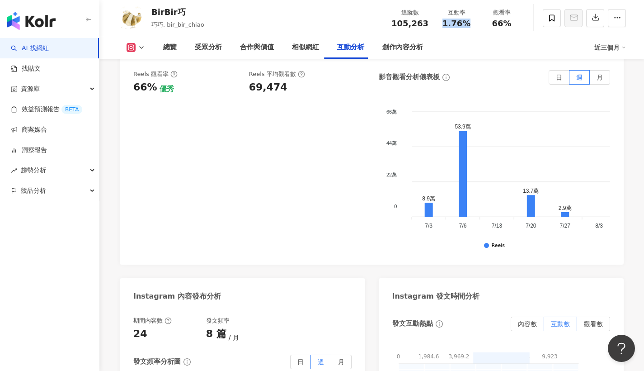
scroll to position [2055, 0]
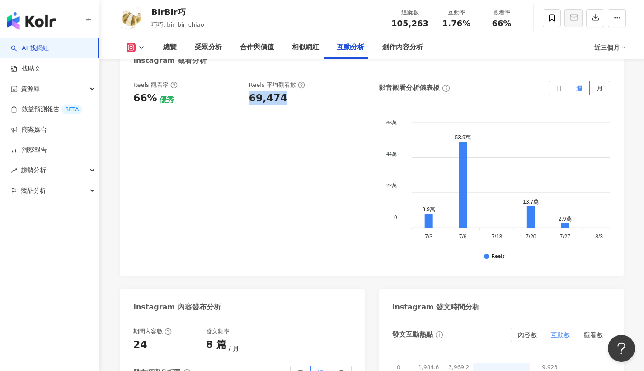
drag, startPoint x: 249, startPoint y: 81, endPoint x: 283, endPoint y: 81, distance: 34.4
click at [283, 91] on div "69,474" at bounding box center [302, 98] width 107 height 14
copy div "69,474"
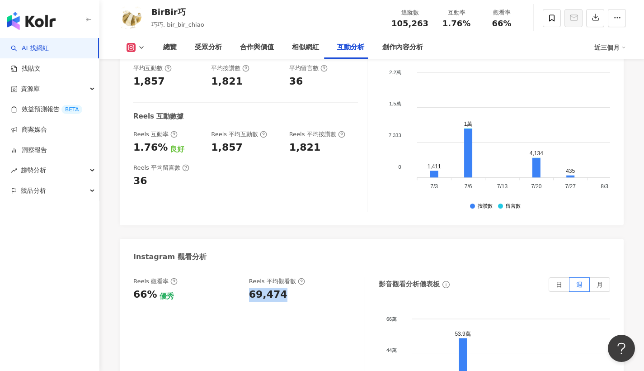
scroll to position [1792, 0]
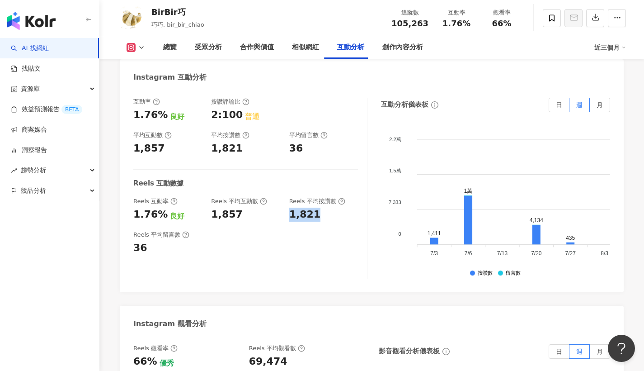
drag, startPoint x: 288, startPoint y: 200, endPoint x: 318, endPoint y: 198, distance: 30.4
click at [318, 198] on div "Reels 互動率 1.76% 良好 Reels 平均互動數 1,857 Reels 平均按讚數 1,821" at bounding box center [245, 209] width 225 height 24
copy div "1,821"
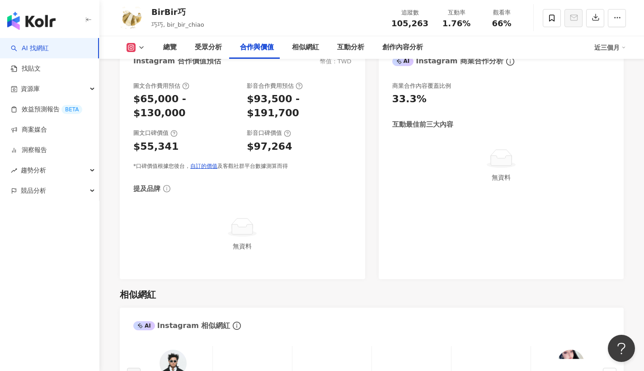
scroll to position [1207, 0]
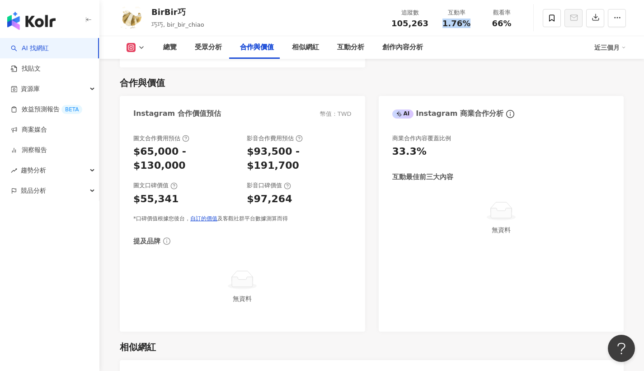
drag, startPoint x: 441, startPoint y: 22, endPoint x: 468, endPoint y: 19, distance: 26.4
click at [468, 19] on div "1.76%" at bounding box center [456, 23] width 34 height 9
copy span "1.76%"
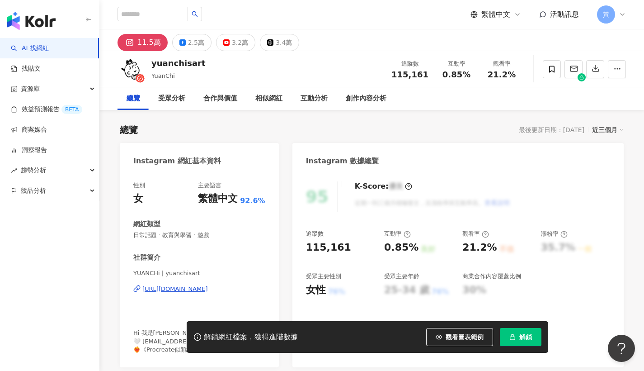
click at [158, 289] on div "[URL][DOMAIN_NAME]" at bounding box center [175, 289] width 66 height 8
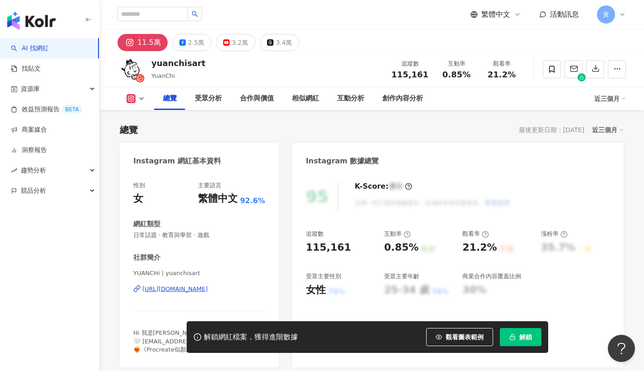
click at [525, 335] on span "解鎖" at bounding box center [526, 336] width 13 height 7
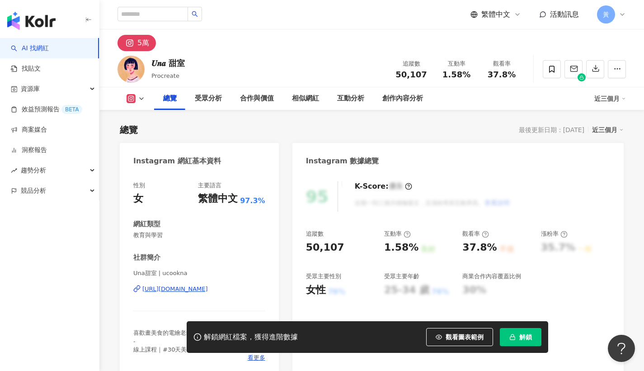
click at [194, 289] on div "[URL][DOMAIN_NAME]" at bounding box center [175, 289] width 66 height 8
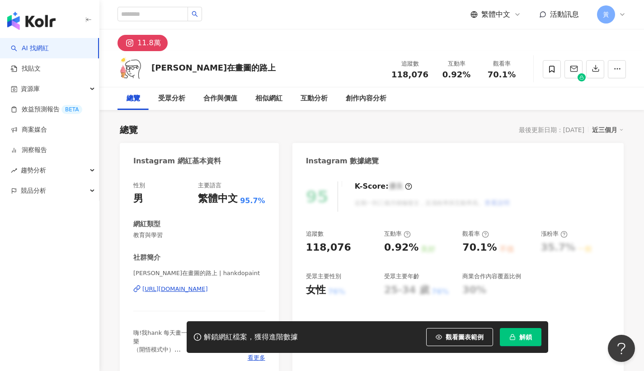
drag, startPoint x: 513, startPoint y: 332, endPoint x: 444, endPoint y: 73, distance: 268.0
click at [513, 332] on button "解鎖" at bounding box center [521, 337] width 42 height 18
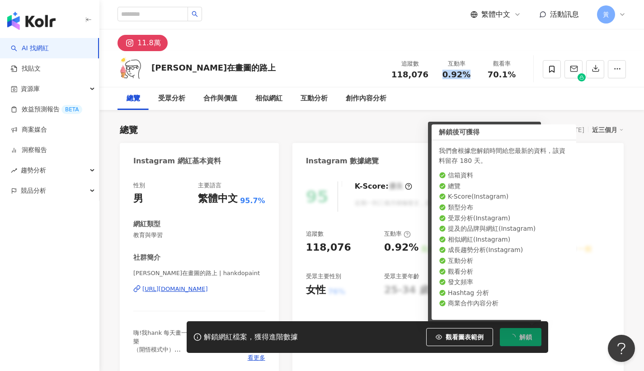
drag, startPoint x: 444, startPoint y: 73, endPoint x: 470, endPoint y: 72, distance: 25.4
click at [470, 72] on div "0.92%" at bounding box center [456, 74] width 34 height 9
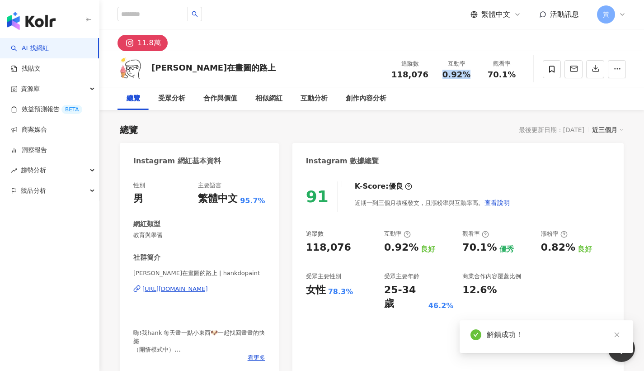
click at [450, 76] on span "0.92%" at bounding box center [457, 74] width 28 height 9
drag, startPoint x: 445, startPoint y: 73, endPoint x: 478, endPoint y: 74, distance: 32.6
click at [478, 74] on div "互動率 0.92%" at bounding box center [456, 68] width 45 height 19
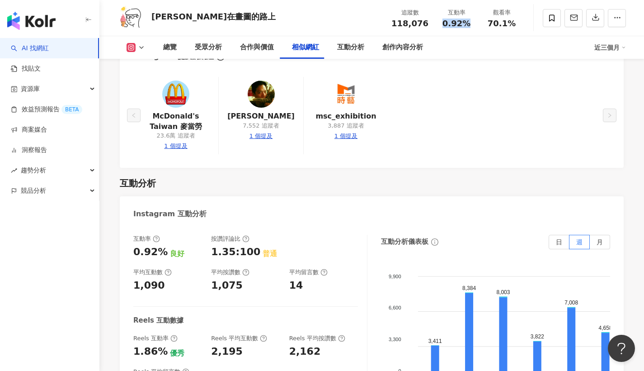
scroll to position [1874, 0]
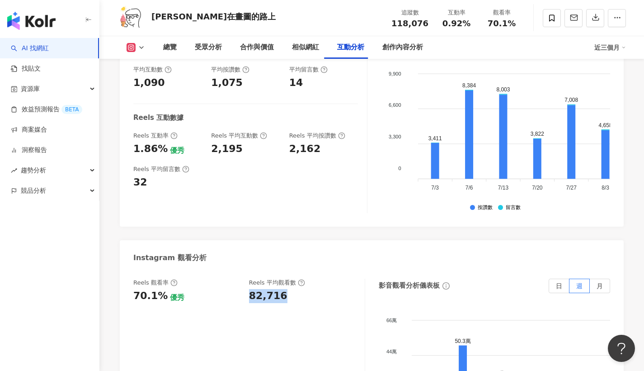
drag, startPoint x: 247, startPoint y: 271, endPoint x: 290, endPoint y: 270, distance: 43.0
click at [290, 279] on div "Reels 觀看率 70.1% 優秀 Reels 平均觀看數 82,716" at bounding box center [244, 291] width 222 height 24
copy div "82,716"
drag, startPoint x: 293, startPoint y: 128, endPoint x: 336, endPoint y: 129, distance: 43.4
click at [336, 132] on div "Reels 互動率 1.86% 優秀 Reels 平均互動數 2,195 Reels 平均按讚數 2,162" at bounding box center [245, 144] width 225 height 24
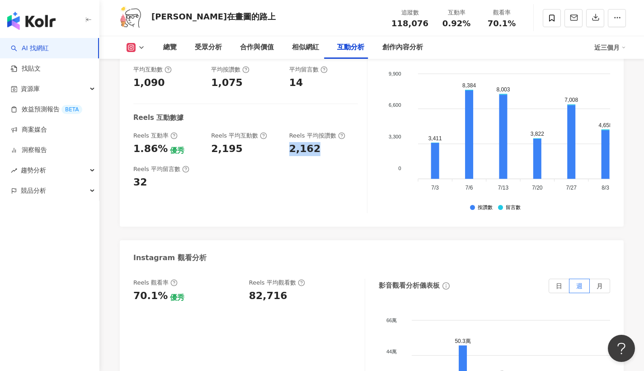
copy div "2,162"
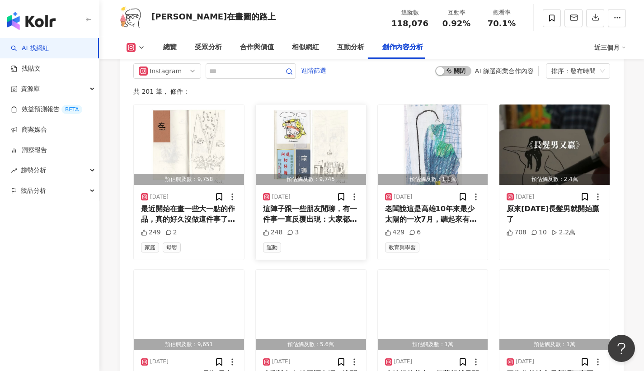
scroll to position [2756, 0]
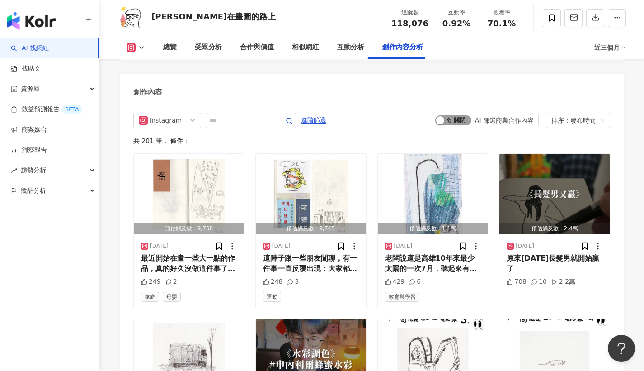
click at [448, 115] on button "啟動 關閉" at bounding box center [453, 120] width 36 height 10
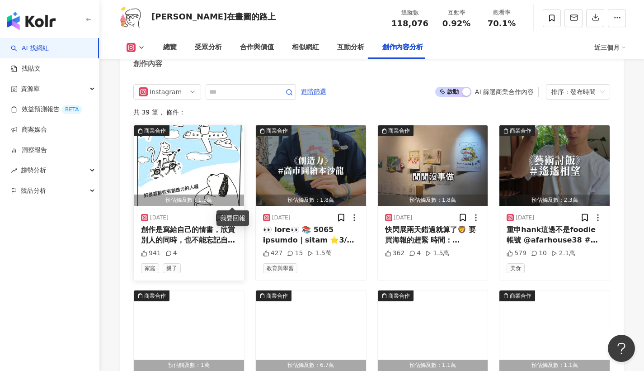
scroll to position [2804, 0]
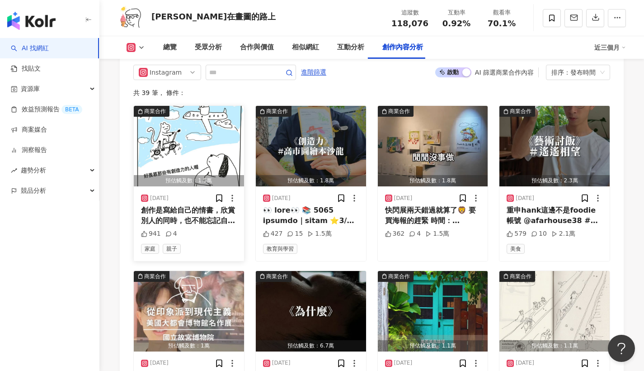
click at [215, 205] on div "創作是寫給自己的情書，欣賞別人的同時，也不能忘記自己也擁有很多棒棒的特質 @ipbc_kh 2025 高市圖繪本沙龍｜我的小情歌 ⭐9/27｜繪本中的心之對話…" at bounding box center [189, 215] width 96 height 20
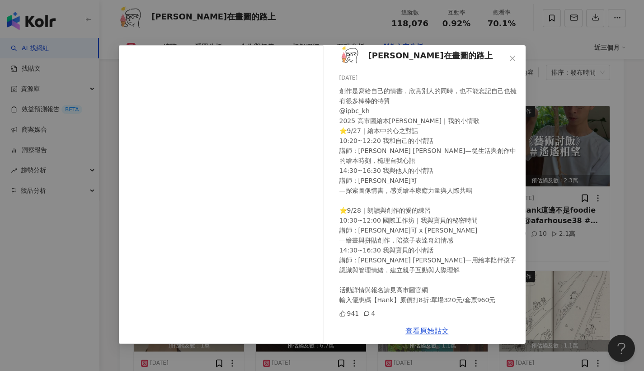
scroll to position [2856, 0]
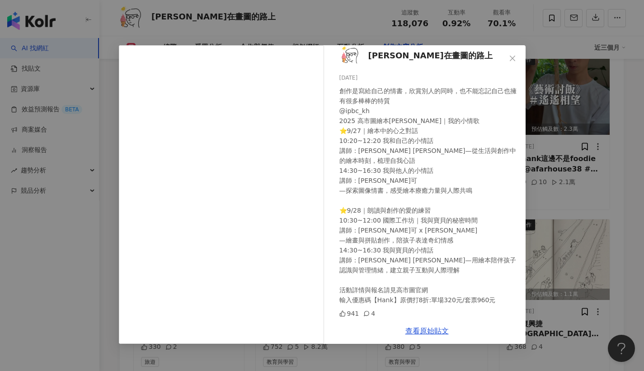
click at [610, 185] on div "Hank在畫圖的路上 2025/8/31 創作是寫給自己的情書，欣賞別人的同時，也不能忘記自己也擁有很多棒棒的特質 @ipbc_kh 2025 高市圖繪本沙龍…" at bounding box center [322, 185] width 644 height 371
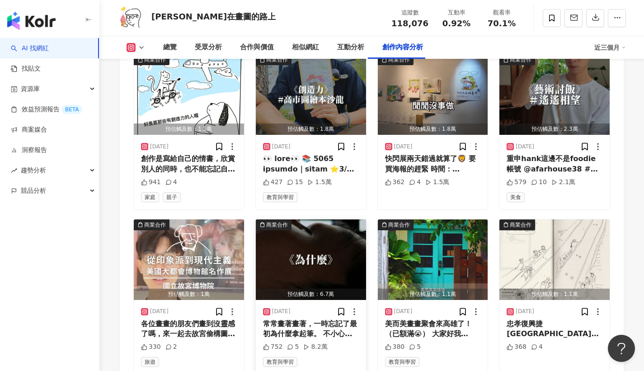
click at [318, 319] on div "常常畫著畫著，一時忘記了最初為什麼拿起筆。 不小心開始期待更多人點讚、留言、認可， 開始懷疑那些沒被看見的作品是不是不夠好。 但創作不是為了被喜歡。 創作，是…" at bounding box center [311, 329] width 96 height 20
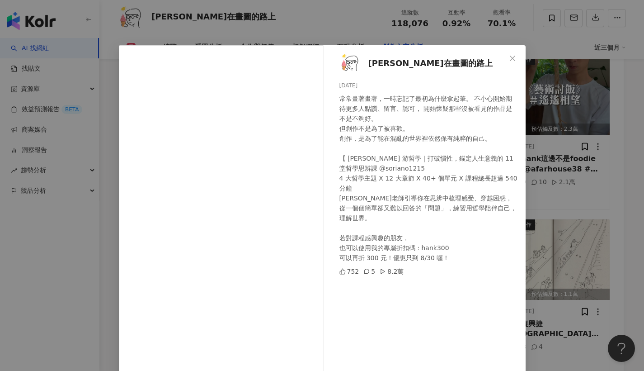
click at [577, 180] on div "Hank在畫圖的路上 2025/7/30 常常畫著畫著，一時忘記了最初為什麼拿起筆。 不小心開始期待更多人點讚、留言、認可， 開始懷疑那些沒被看見的作品是不是…" at bounding box center [322, 185] width 644 height 371
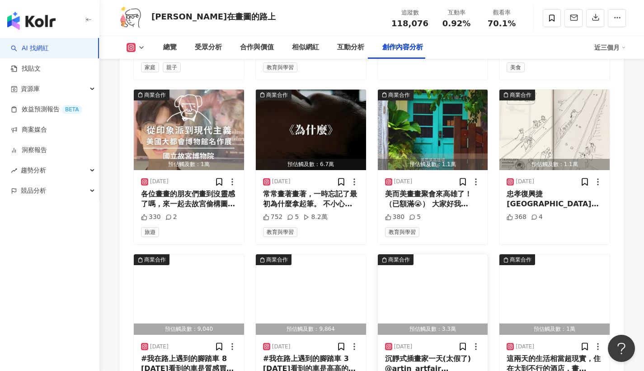
scroll to position [3052, 0]
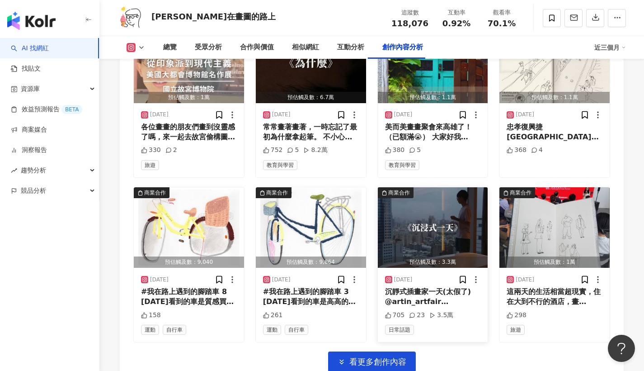
click at [432, 287] on div "沉靜式插畫家一天(太假了) @artin_artfair @taiurbanresort" at bounding box center [433, 297] width 96 height 20
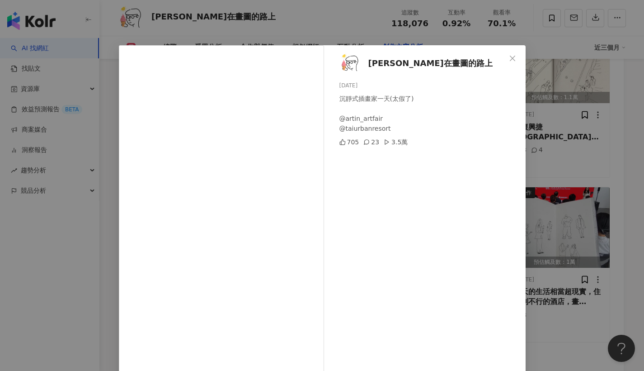
click at [599, 137] on div "Hank在畫圖的路上 2025/6/6 沉靜式插畫家一天(太假了) @artin_artfair @taiurbanresort 705 23 3.5萬 查看…" at bounding box center [322, 185] width 644 height 371
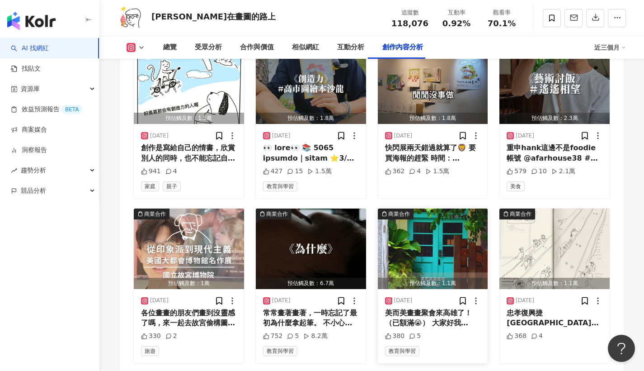
scroll to position [2849, 0]
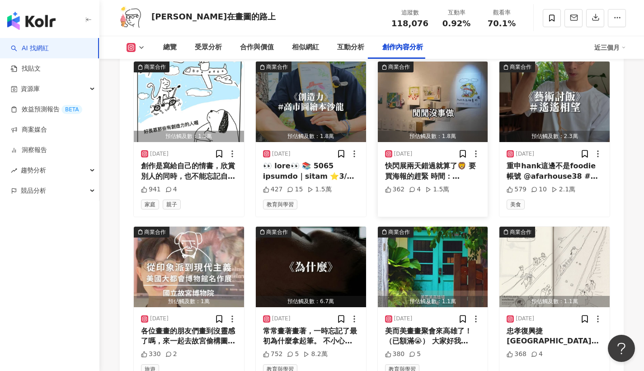
click at [432, 161] on div "快閃展兩天錯過就算了🦁 要買海報的趕緊 時間：8/22,23晚上8點～12點 地點：N°0 | GALLERY 零號藝術 @n0_gallery （小島茶酒樓…" at bounding box center [433, 171] width 96 height 20
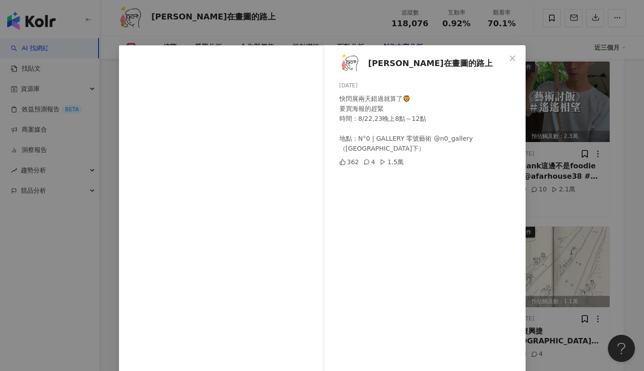
click at [591, 172] on div "Hank在畫圖的路上 2025/8/23 快閃展兩天錯過就算了🦁 要買海報的趕緊 時間：8/22,23晚上8點～12點 地點：N°0 | GALLERY 零號…" at bounding box center [322, 185] width 644 height 371
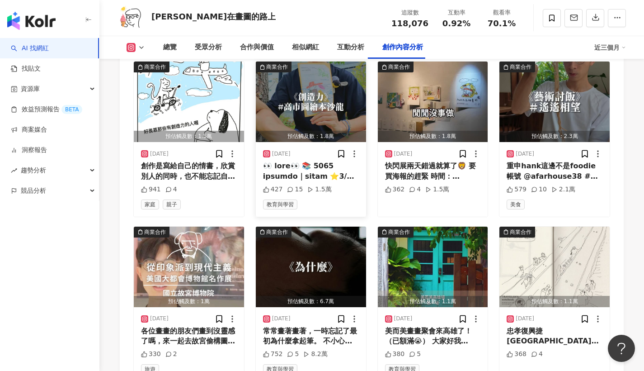
click at [311, 161] on div at bounding box center [311, 171] width 96 height 20
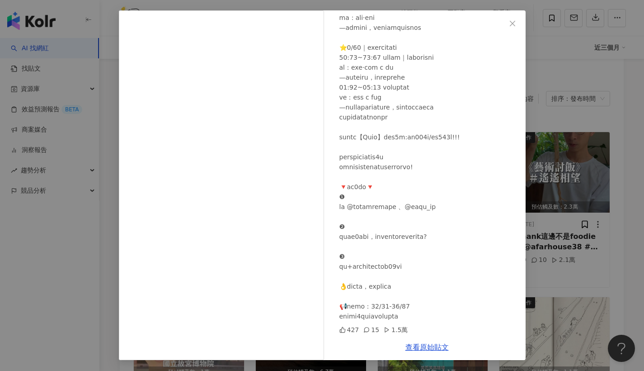
scroll to position [3064, 0]
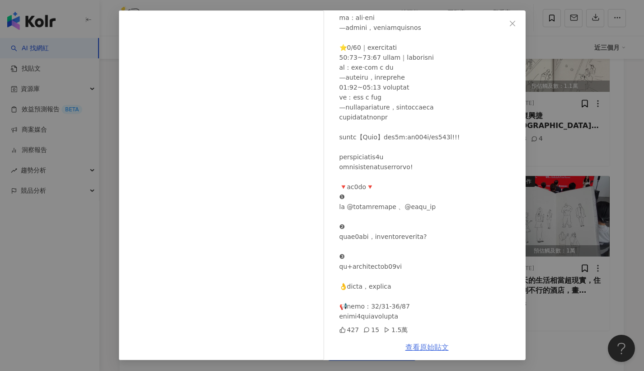
click at [410, 347] on link "查看原始貼文" at bounding box center [427, 347] width 43 height 9
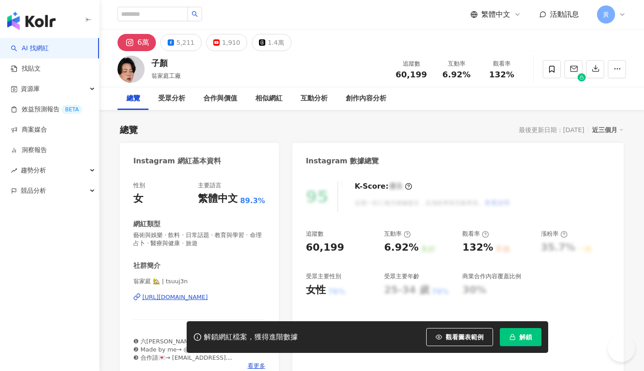
click at [517, 337] on button "解鎖" at bounding box center [521, 337] width 42 height 18
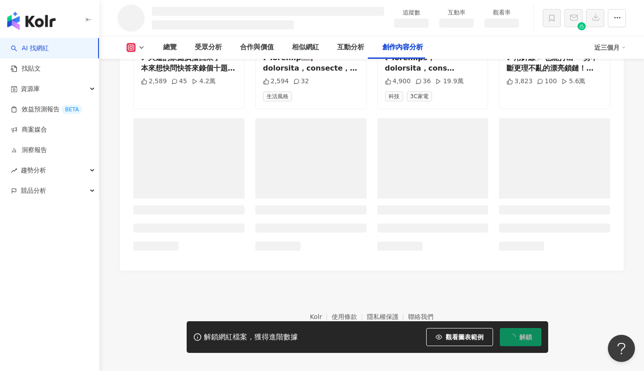
scroll to position [2457, 0]
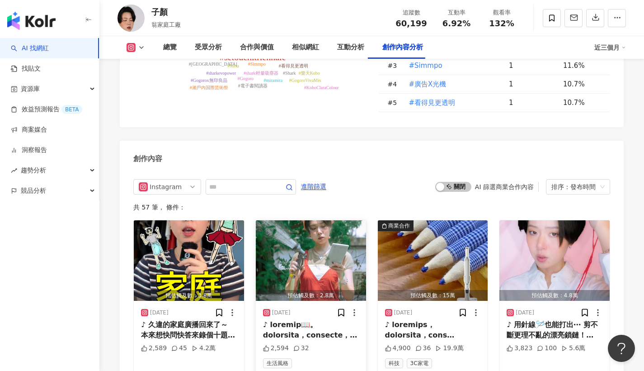
scroll to position [2690, 0]
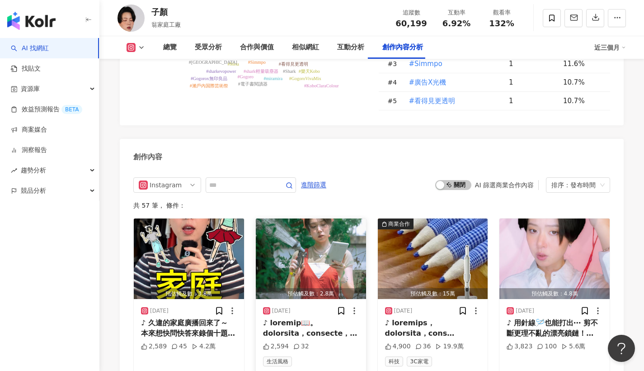
click at [309, 318] on div at bounding box center [311, 328] width 96 height 20
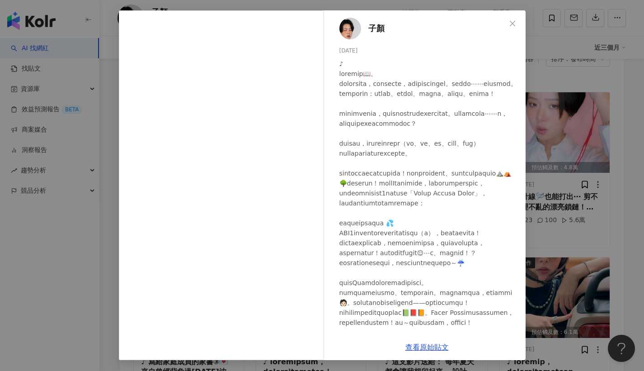
scroll to position [0, 0]
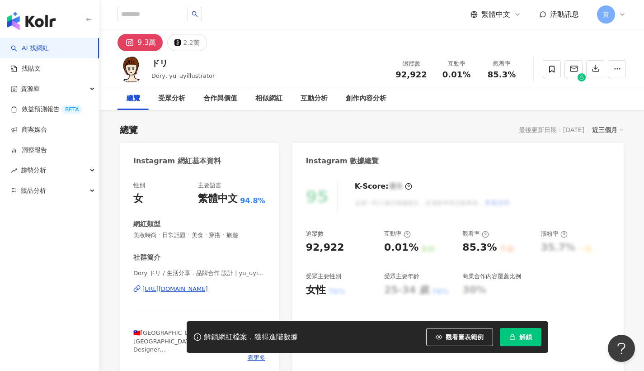
scroll to position [362, 0]
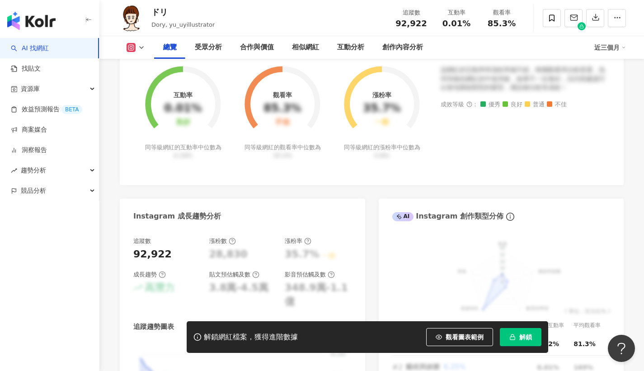
click at [513, 350] on div "解鎖網紅檔案，獲得進階數據 觀看圖表範例 解鎖" at bounding box center [368, 337] width 362 height 32
click at [518, 345] on button "解鎖" at bounding box center [521, 337] width 42 height 18
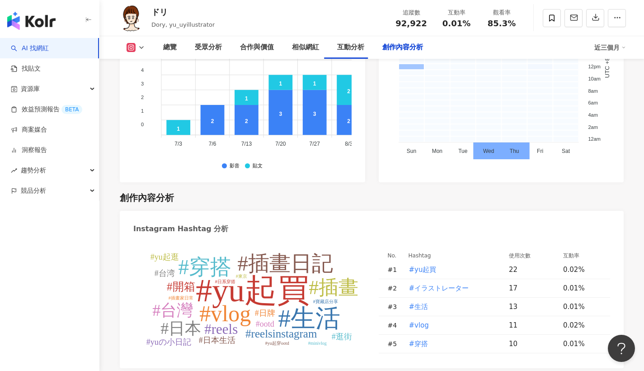
scroll to position [2608, 0]
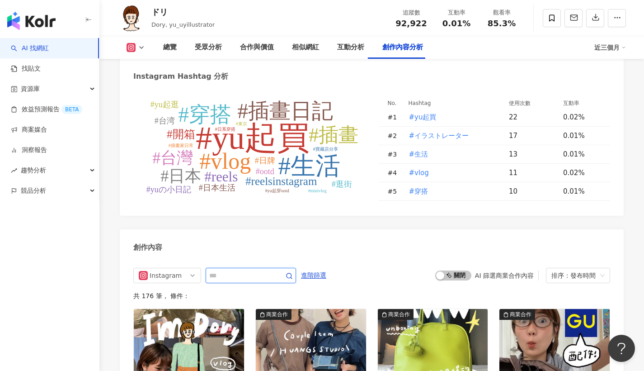
click at [229, 270] on input "text" at bounding box center [240, 275] width 63 height 11
type input "*"
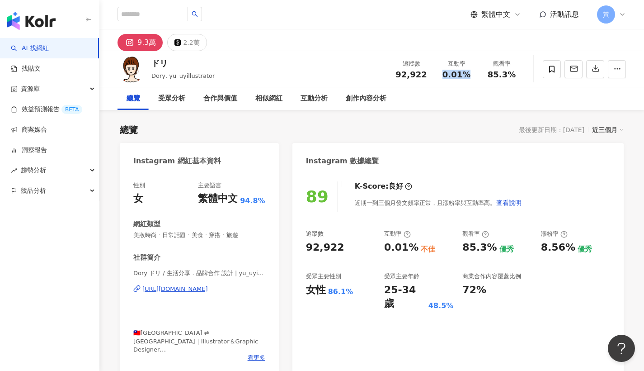
drag, startPoint x: 444, startPoint y: 75, endPoint x: 471, endPoint y: 74, distance: 26.2
click at [471, 74] on div "0.01%" at bounding box center [456, 74] width 34 height 9
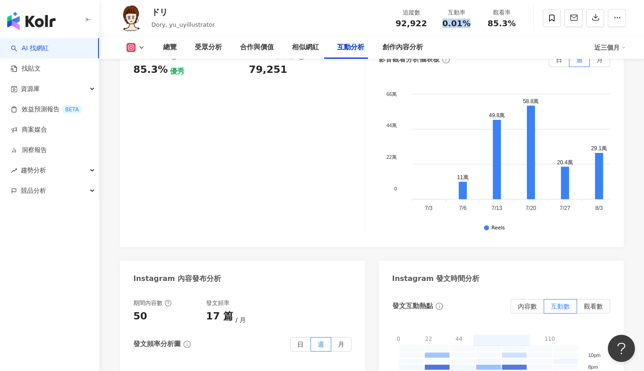
scroll to position [2026, 0]
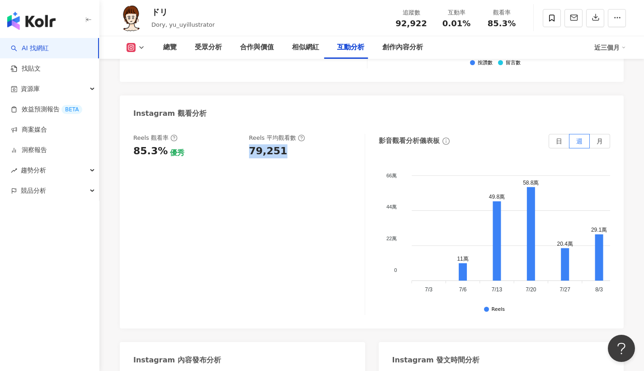
drag, startPoint x: 260, startPoint y: 117, endPoint x: 280, endPoint y: 115, distance: 20.4
click at [280, 144] on div "79,251" at bounding box center [302, 151] width 107 height 14
copy div "79,251"
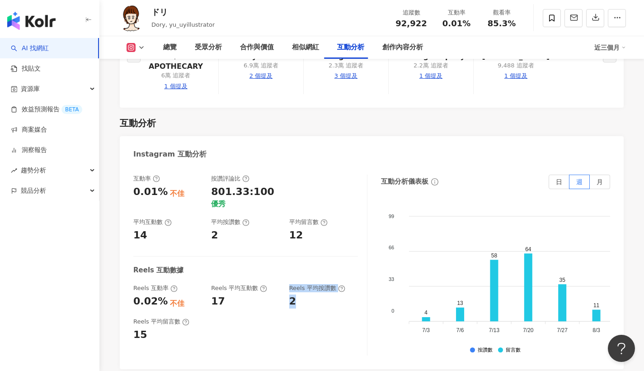
drag, startPoint x: 288, startPoint y: 254, endPoint x: 294, endPoint y: 254, distance: 6.8
click at [294, 284] on div "Reels 互動率 0.02% 不佳 Reels 平均互動數 17 Reels 平均按讚數 2" at bounding box center [245, 296] width 225 height 24
click at [294, 294] on div "2" at bounding box center [292, 301] width 7 height 14
click at [293, 294] on div "2" at bounding box center [292, 301] width 7 height 14
copy div "2"
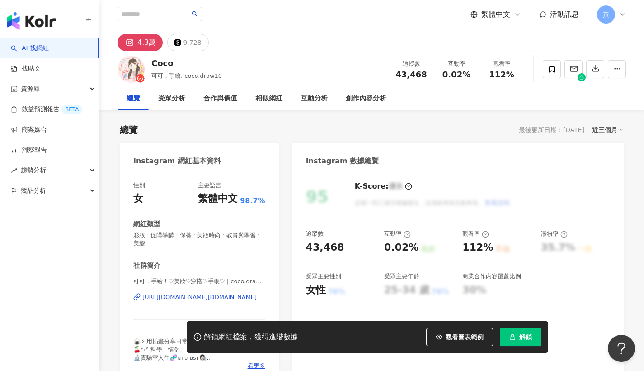
click at [520, 331] on button "解鎖" at bounding box center [521, 337] width 42 height 18
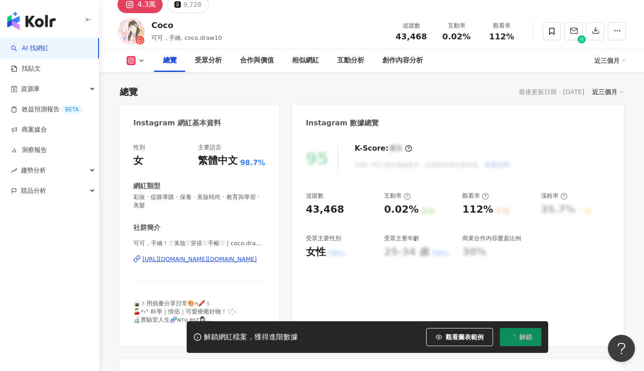
scroll to position [84, 0]
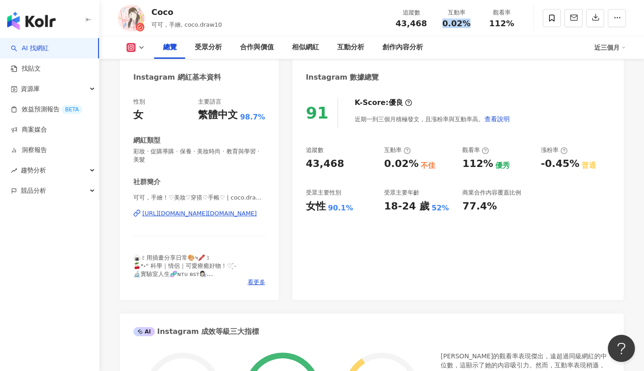
drag, startPoint x: 480, startPoint y: 24, endPoint x: 471, endPoint y: 25, distance: 9.1
click at [471, 25] on div "0.02%" at bounding box center [456, 23] width 34 height 9
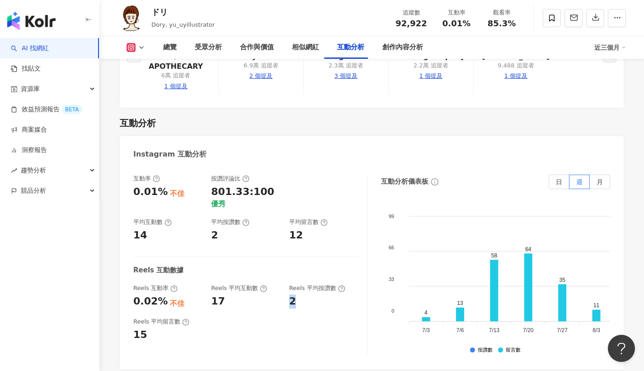
scroll to position [1738, 0]
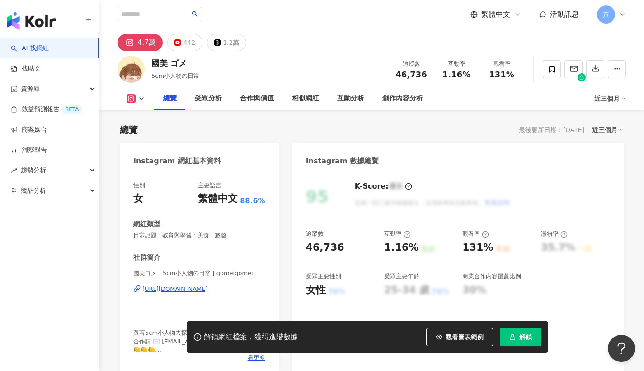
scroll to position [102, 0]
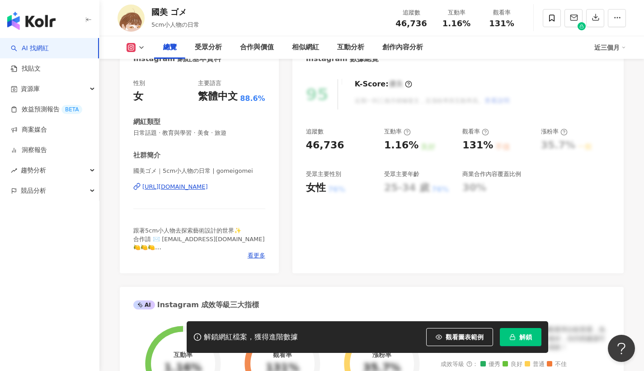
click at [534, 340] on button "解鎖" at bounding box center [521, 337] width 42 height 18
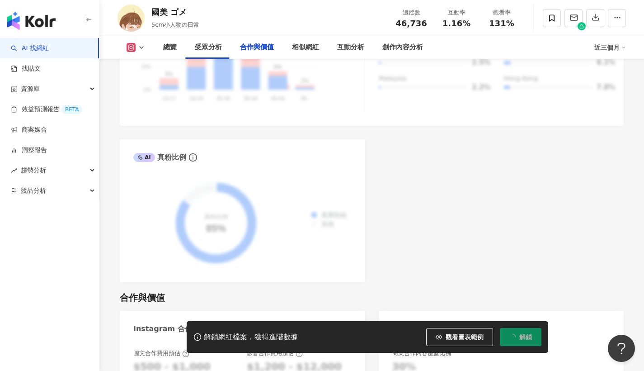
scroll to position [1317, 0]
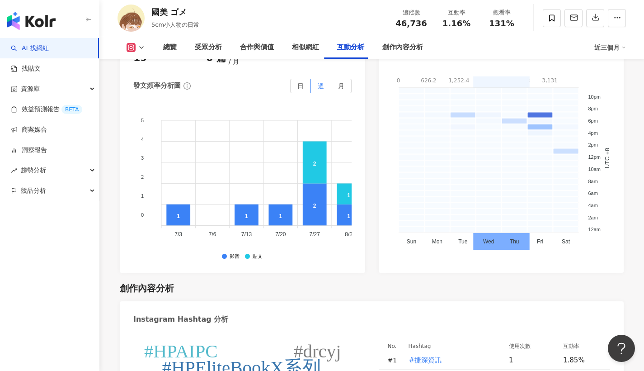
scroll to position [2390, 0]
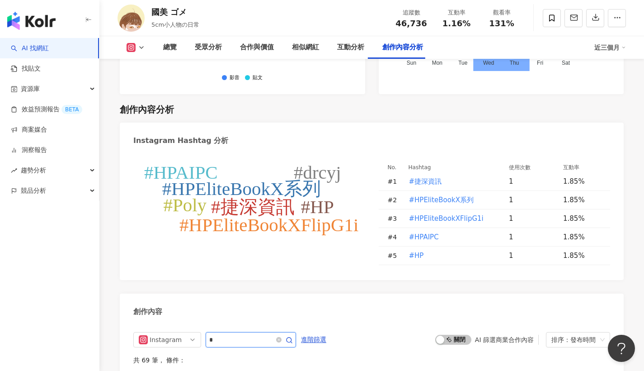
type input "*"
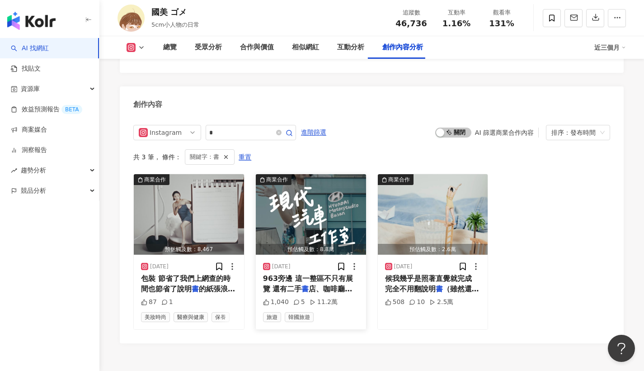
click at [299, 284] on span "店、咖啡廳和餐廳 這趟釜山旅行我覺得最" at bounding box center [308, 293] width 90 height 19
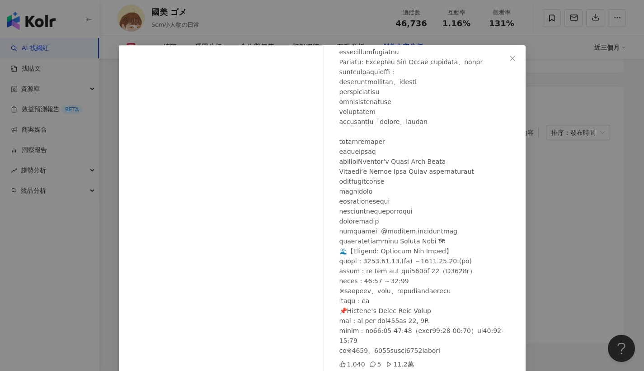
scroll to position [35, 0]
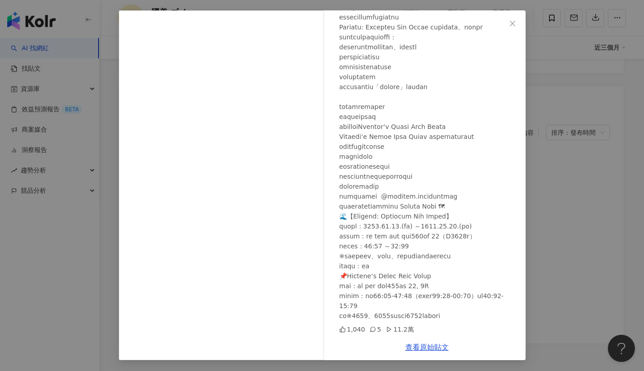
click at [580, 216] on div "國美 ゴメ 2025/9/9 1,040 5 11.2萬 查看原始貼文" at bounding box center [322, 185] width 644 height 371
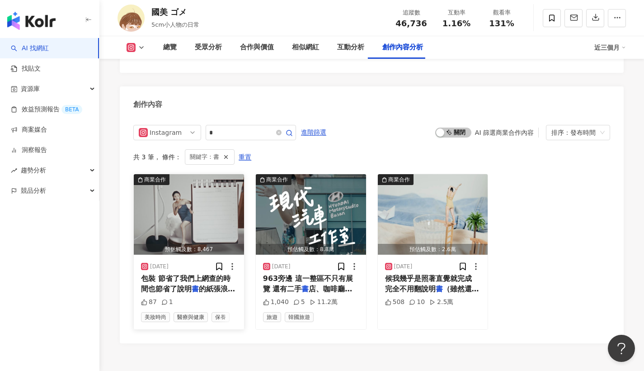
click at [204, 274] on span "包裝 節省了我們上網查的時間也節省了說明" at bounding box center [186, 283] width 90 height 19
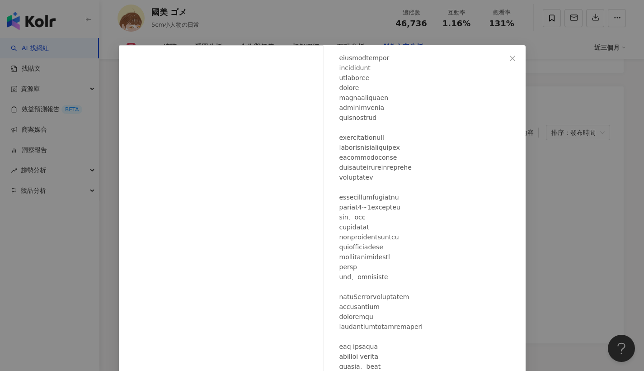
scroll to position [169, 0]
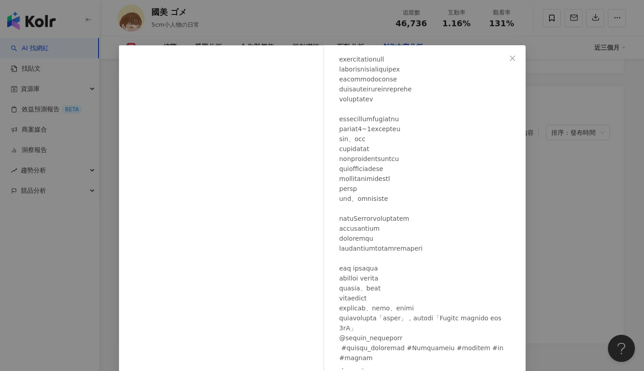
click at [591, 208] on div "國美 ゴメ 2025/9/25 87 1 查看原始貼文" at bounding box center [322, 185] width 644 height 371
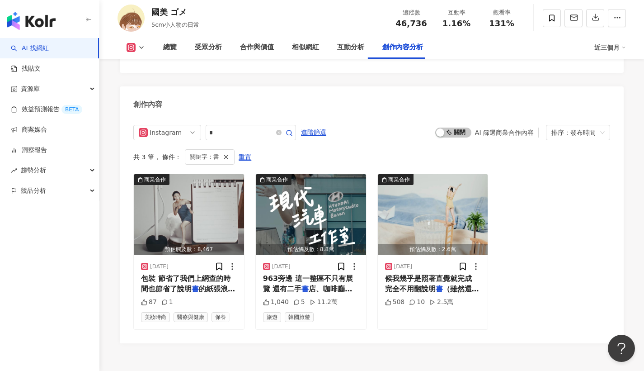
scroll to position [2768, 0]
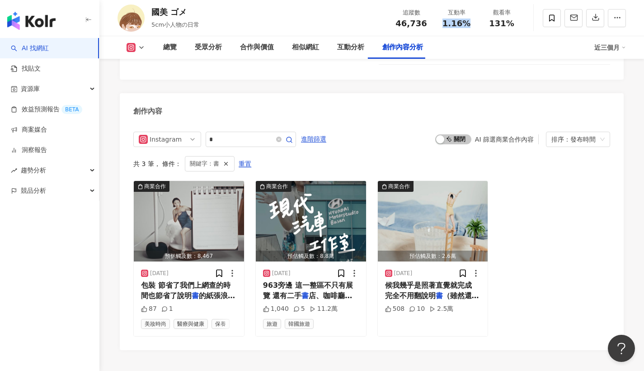
drag, startPoint x: 440, startPoint y: 27, endPoint x: 472, endPoint y: 24, distance: 31.3
click at [472, 24] on div "1.16%" at bounding box center [456, 23] width 34 height 9
copy span "1.16%"
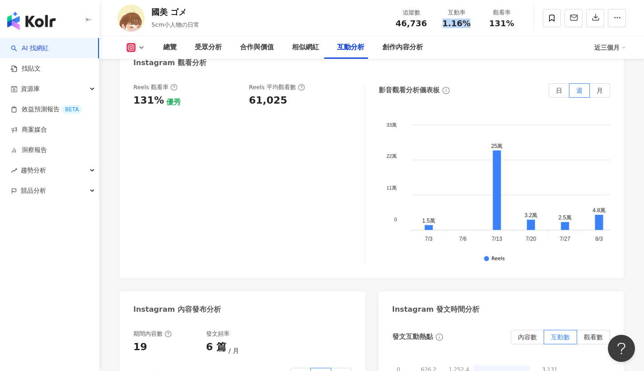
scroll to position [2042, 0]
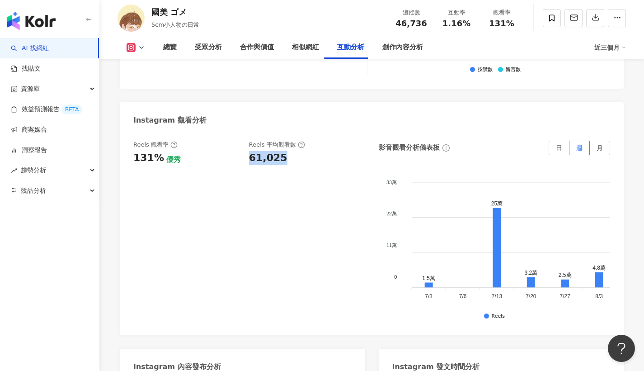
drag, startPoint x: 247, startPoint y: 122, endPoint x: 293, endPoint y: 124, distance: 45.7
click at [293, 141] on div "Reels 觀看率 131% 優秀 Reels 平均觀看數 61,025" at bounding box center [244, 153] width 222 height 24
copy div "61,025"
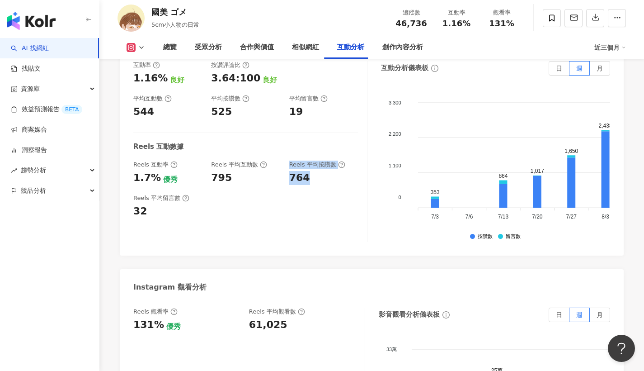
drag, startPoint x: 283, startPoint y: 147, endPoint x: 307, endPoint y: 145, distance: 23.1
click at [307, 161] on div "Reels 互動率 1.7% 優秀 Reels 平均互動數 795 Reels 平均按讚數 764" at bounding box center [245, 173] width 225 height 24
click at [307, 171] on div "764" at bounding box center [299, 178] width 21 height 14
drag, startPoint x: 293, startPoint y: 143, endPoint x: 307, endPoint y: 143, distance: 14.0
click at [307, 171] on div "764" at bounding box center [299, 178] width 21 height 14
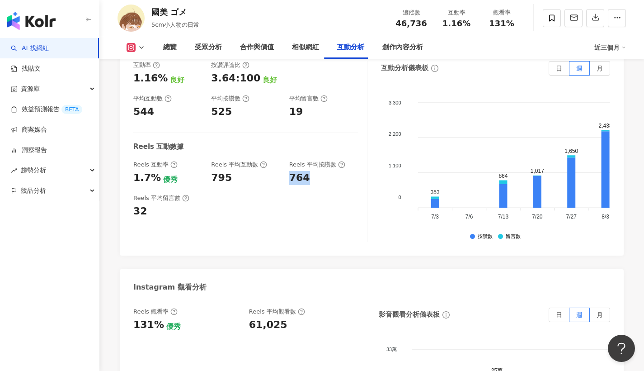
drag, startPoint x: 290, startPoint y: 145, endPoint x: 306, endPoint y: 144, distance: 15.4
click at [306, 171] on div "764" at bounding box center [299, 178] width 21 height 14
copy div "764"
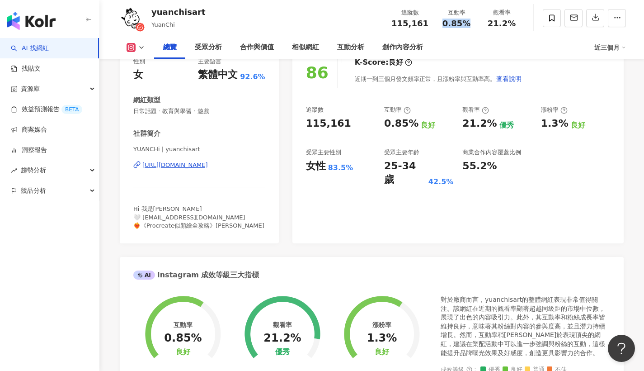
drag, startPoint x: 442, startPoint y: 19, endPoint x: 472, endPoint y: 23, distance: 30.1
click at [472, 23] on div "0.85%" at bounding box center [456, 23] width 34 height 9
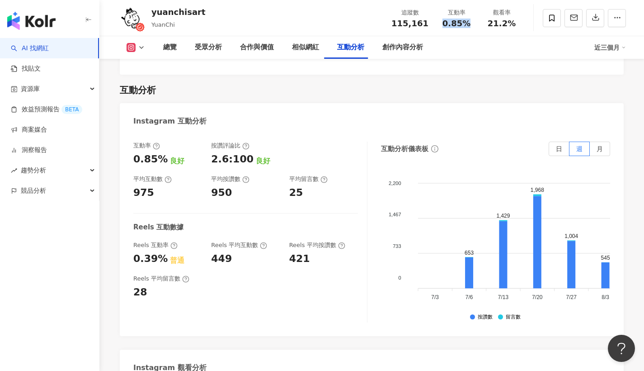
scroll to position [1964, 0]
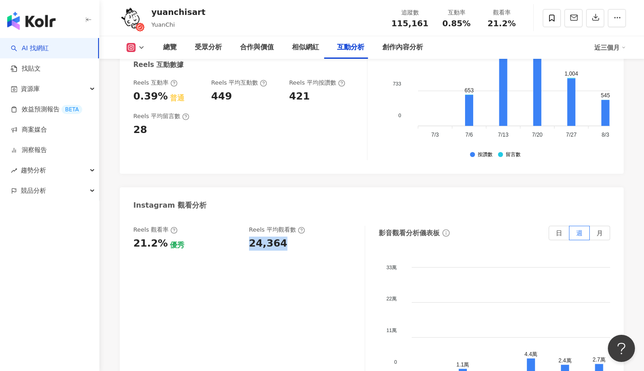
drag, startPoint x: 247, startPoint y: 191, endPoint x: 302, endPoint y: 190, distance: 54.3
click at [302, 226] on div "Reels 觀看率 21.2% 優秀 Reels 平均觀看數 24,364" at bounding box center [244, 238] width 222 height 24
copy div "24,364"
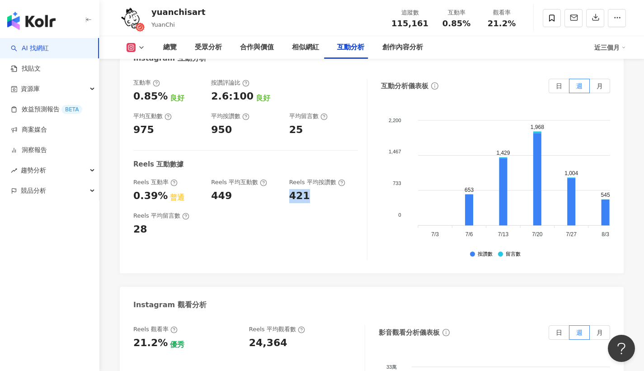
drag, startPoint x: 287, startPoint y: 143, endPoint x: 309, endPoint y: 140, distance: 22.3
click at [309, 178] on div "Reels 互動率 0.39% 普通 Reels 平均互動數 449 Reels 平均按讚數 421" at bounding box center [245, 190] width 225 height 24
copy div "421"
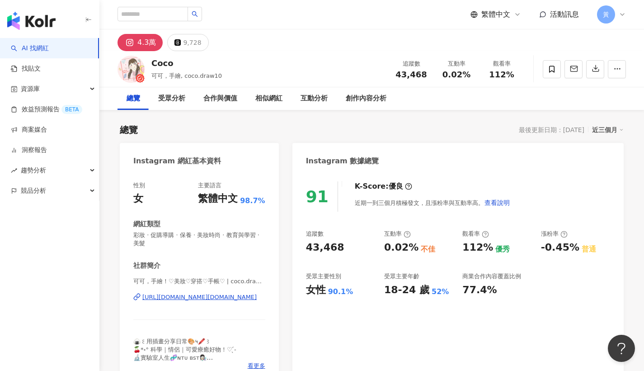
drag, startPoint x: 444, startPoint y: 76, endPoint x: 213, endPoint y: 0, distance: 243.5
click at [476, 77] on div "互動率 0.02%" at bounding box center [456, 68] width 45 height 19
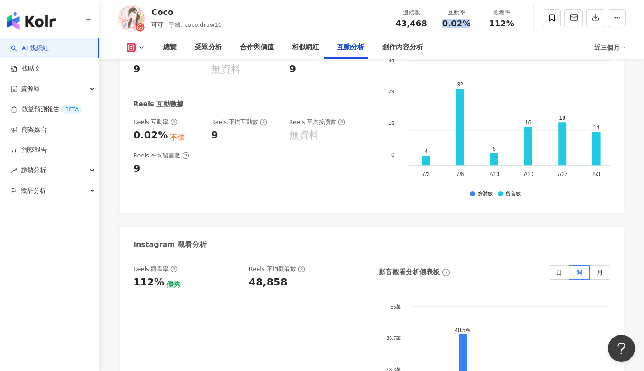
scroll to position [1990, 0]
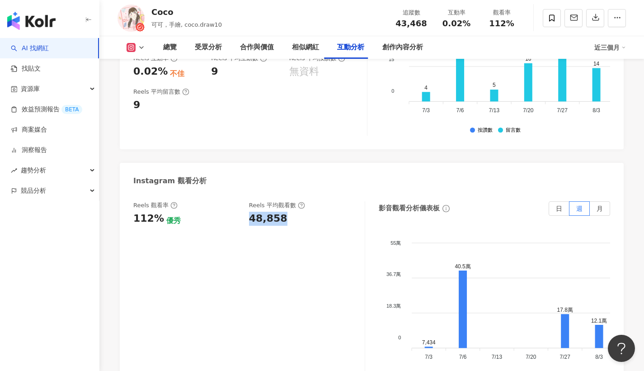
drag, startPoint x: 259, startPoint y: 176, endPoint x: 296, endPoint y: 176, distance: 36.6
click at [296, 212] on div "48,858" at bounding box center [302, 219] width 107 height 14
copy div "48,858"
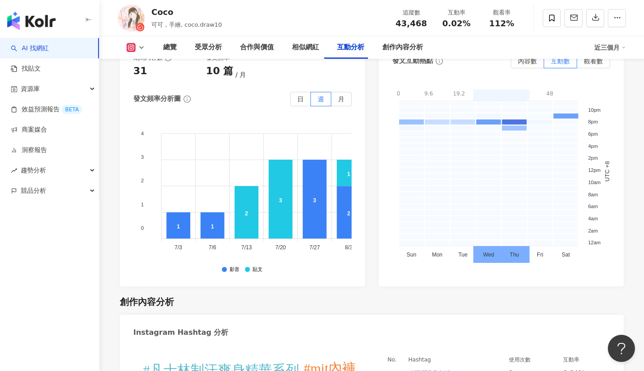
scroll to position [2789, 0]
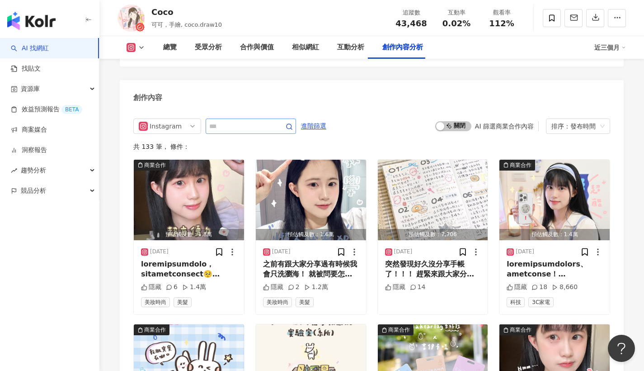
click at [236, 118] on span at bounding box center [251, 125] width 90 height 15
type input "***"
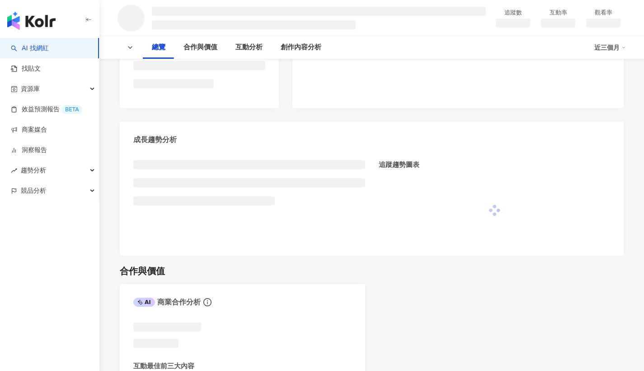
scroll to position [656, 0]
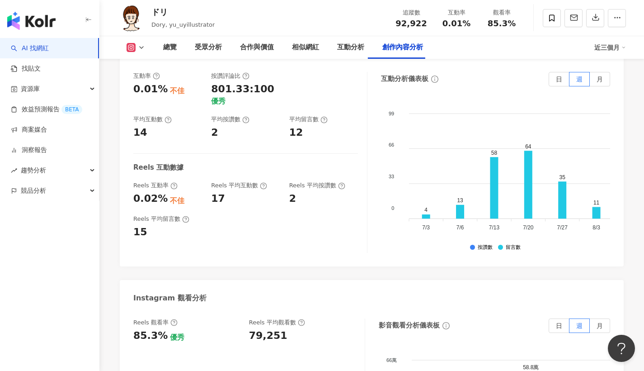
scroll to position [2584, 0]
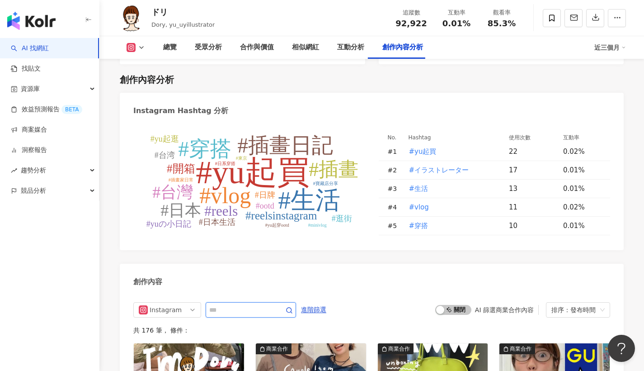
click at [232, 304] on input "text" at bounding box center [240, 309] width 63 height 11
type input "*"
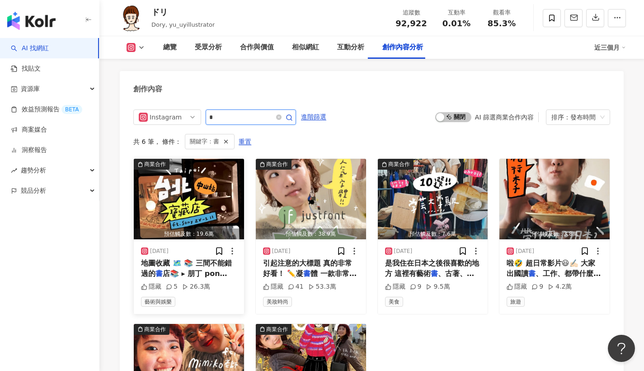
scroll to position [2844, 0]
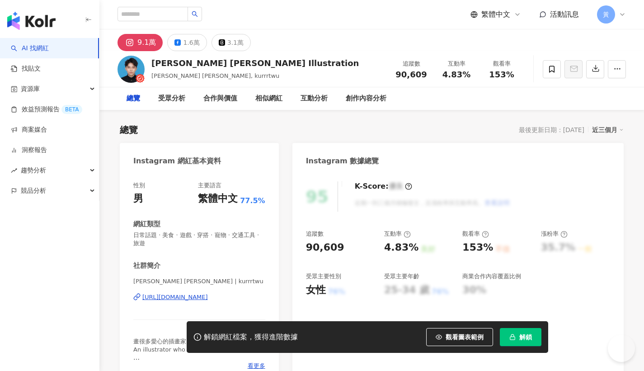
click at [208, 297] on div "[URL][DOMAIN_NAME]" at bounding box center [175, 297] width 66 height 8
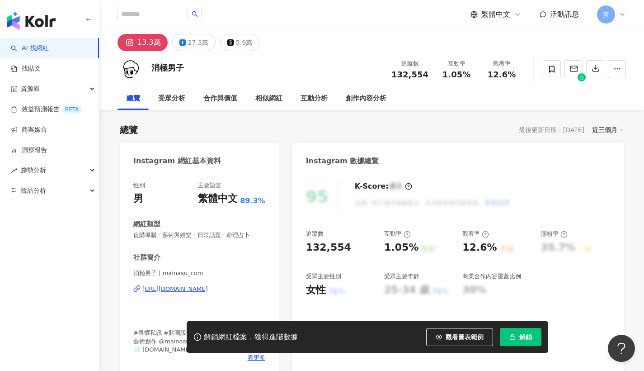
click at [174, 288] on div "[URL][DOMAIN_NAME]" at bounding box center [175, 289] width 66 height 8
drag, startPoint x: 444, startPoint y: 71, endPoint x: 472, endPoint y: 73, distance: 28.6
click at [472, 73] on div "1.05%" at bounding box center [456, 74] width 34 height 9
click at [529, 338] on span "解鎖" at bounding box center [526, 336] width 13 height 7
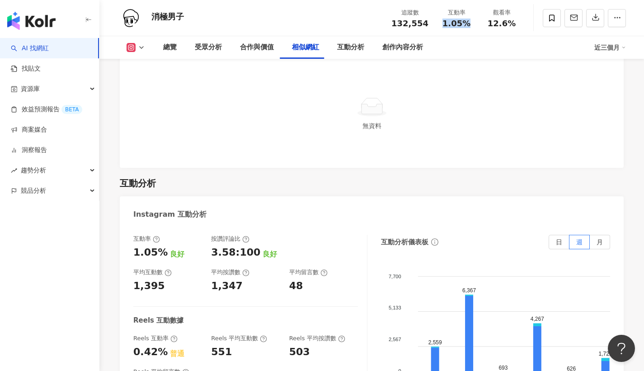
scroll to position [1833, 0]
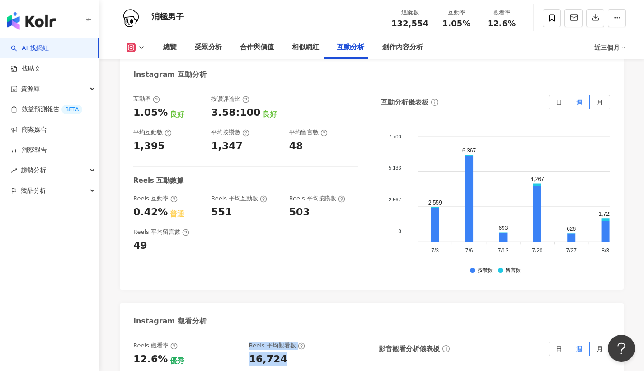
drag, startPoint x: 241, startPoint y: 340, endPoint x: 285, endPoint y: 339, distance: 43.9
click at [285, 341] on div "Reels 觀看率 12.6% 優秀 Reels 平均觀看數 16,724" at bounding box center [244, 353] width 222 height 24
drag, startPoint x: 285, startPoint y: 339, endPoint x: 277, endPoint y: 340, distance: 7.7
click at [284, 352] on div "16,724" at bounding box center [302, 359] width 107 height 14
drag, startPoint x: 250, startPoint y: 340, endPoint x: 285, endPoint y: 341, distance: 34.8
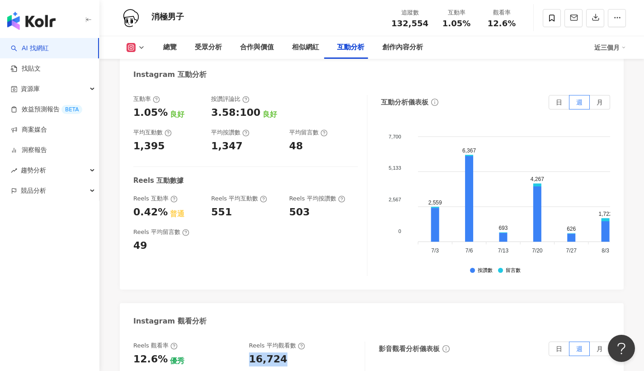
click at [285, 352] on div "16,724" at bounding box center [302, 359] width 107 height 14
copy div "16,724"
drag, startPoint x: 285, startPoint y: 189, endPoint x: 308, endPoint y: 189, distance: 22.6
click at [308, 194] on div "Reels 互動率 0.42% 普通 Reels 平均互動數 551 Reels 平均按讚數 503" at bounding box center [245, 206] width 225 height 24
click at [308, 205] on div "503" at bounding box center [323, 212] width 69 height 14
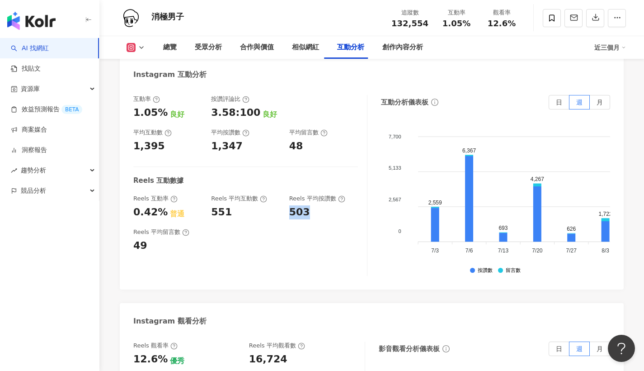
drag, startPoint x: 290, startPoint y: 192, endPoint x: 310, endPoint y: 193, distance: 19.9
click at [310, 205] on div "503" at bounding box center [323, 212] width 69 height 14
copy div "503"
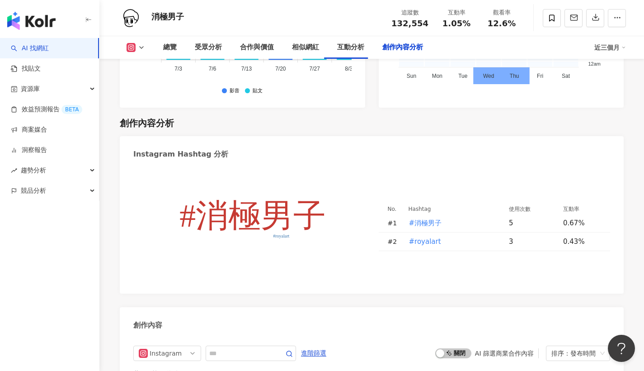
scroll to position [2657, 0]
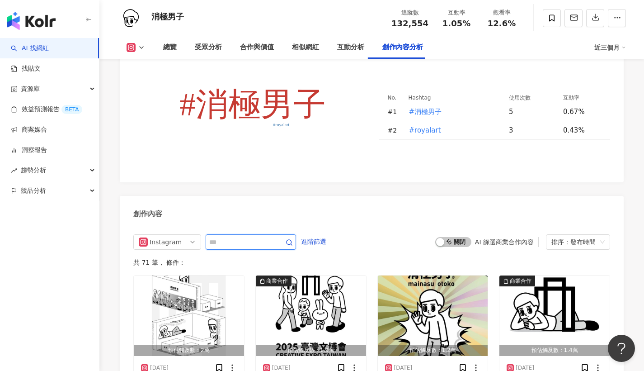
click at [246, 236] on input "text" at bounding box center [240, 241] width 63 height 11
type input "*"
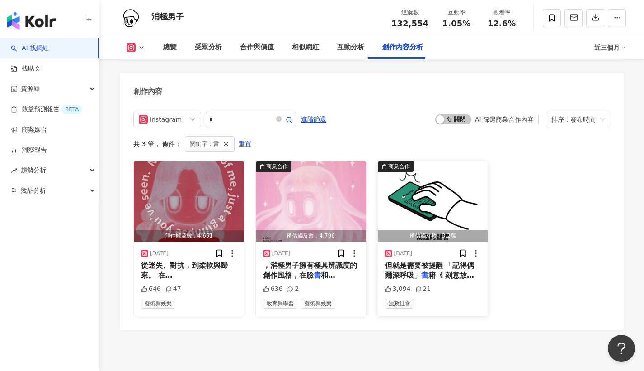
click at [457, 271] on span "籍《 刻意放鬆 》 提供 25 個壓力" at bounding box center [430, 280] width 90 height 19
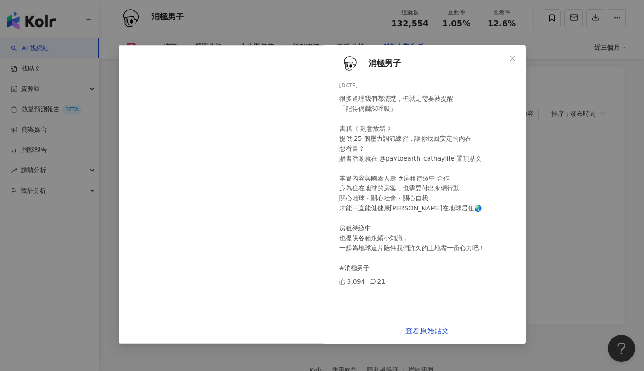
scroll to position [2792, 0]
click at [568, 199] on div "消極男子 2024/12/18 很多道理我們都清楚，但就是需要被提醒 「記得偶爾深呼吸」 書籍《 刻意放鬆 》 提供 25 個壓力調節練習，讓你找回安定的內在…" at bounding box center [322, 185] width 644 height 371
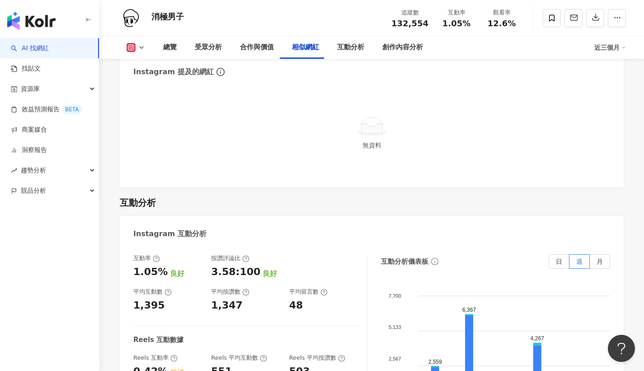
scroll to position [1672, 0]
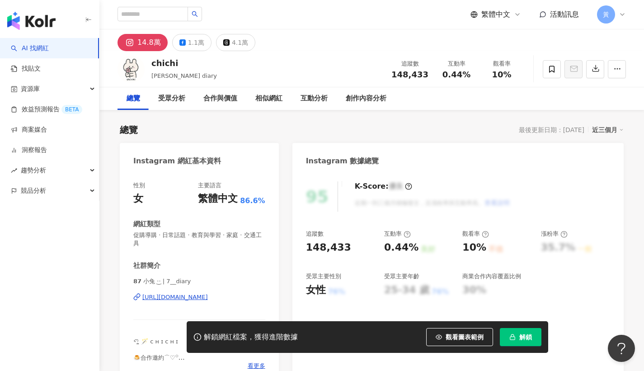
click at [208, 293] on div "https://www.instagram.com/7__diary/" at bounding box center [175, 297] width 66 height 8
click at [208, 297] on div "https://www.instagram.com/7__diary/" at bounding box center [175, 297] width 66 height 8
click at [202, 294] on div "https://www.instagram.com/7__diary/" at bounding box center [175, 297] width 66 height 8
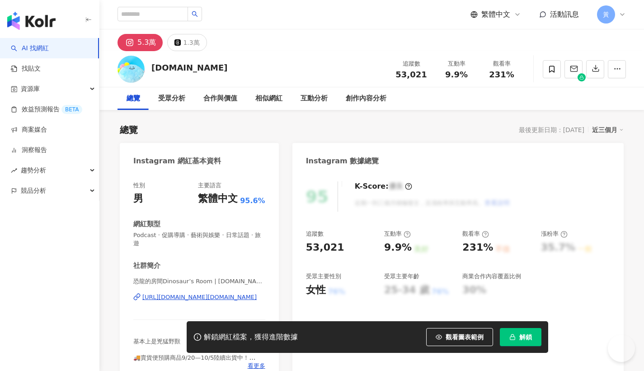
click at [184, 293] on div "[URL][DOMAIN_NAME][DOMAIN_NAME]" at bounding box center [199, 297] width 114 height 8
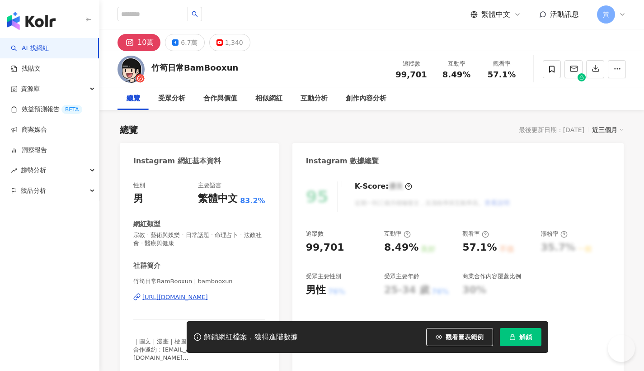
click at [193, 295] on div "https://www.instagram.com/bambooxun/" at bounding box center [175, 297] width 66 height 8
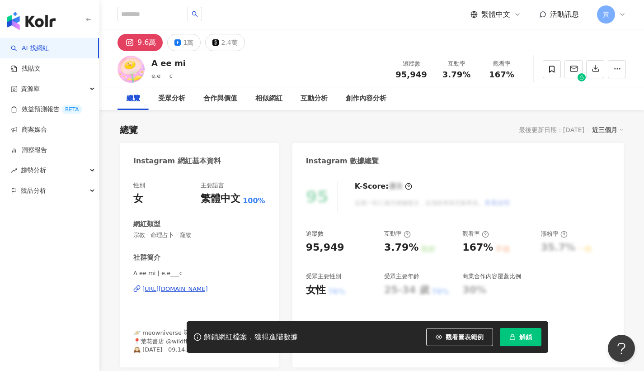
click at [190, 291] on div "https://www.instagram.com/e.e___c/" at bounding box center [175, 289] width 66 height 8
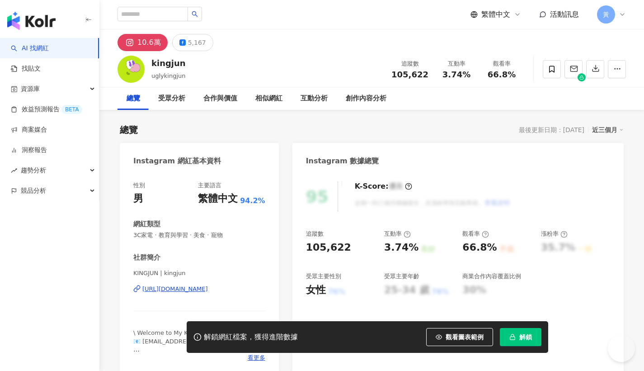
click at [177, 289] on div "[URL][DOMAIN_NAME]" at bounding box center [175, 289] width 66 height 8
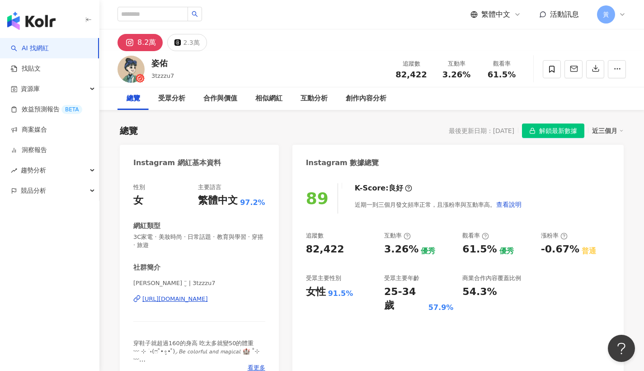
click at [180, 297] on div "[URL][DOMAIN_NAME]" at bounding box center [175, 299] width 66 height 8
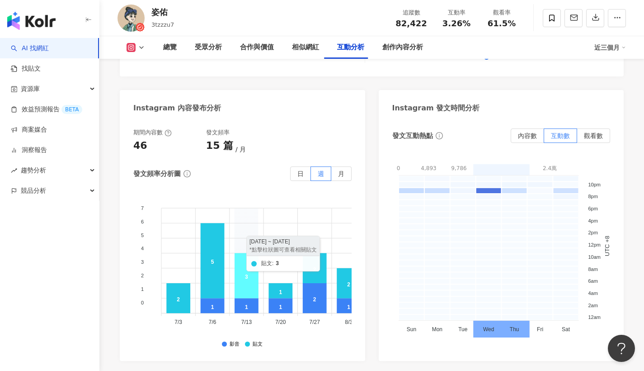
scroll to position [2691, 0]
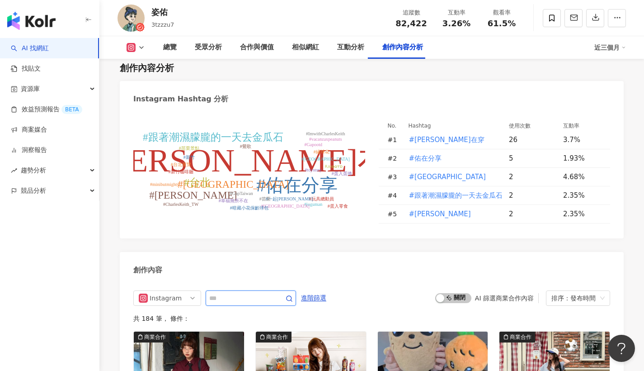
click at [223, 293] on input "text" at bounding box center [240, 298] width 63 height 11
type input "*"
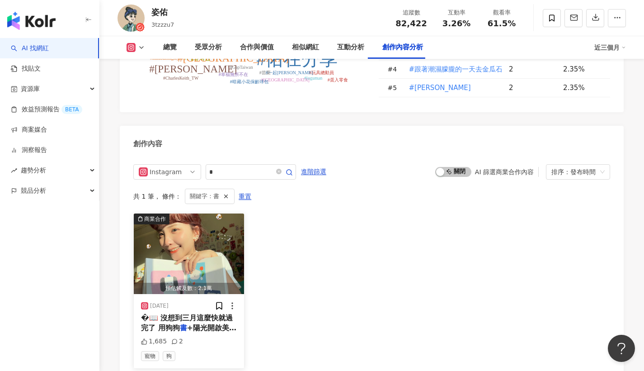
click at [198, 313] on span "�📖 沒想到三月這麼快就過完了 用狗狗" at bounding box center [187, 322] width 92 height 19
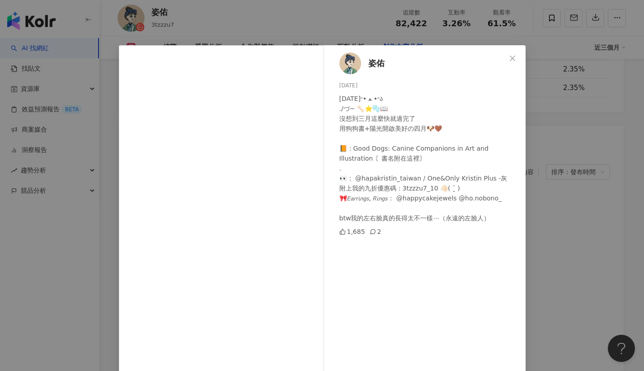
drag, startPoint x: 602, startPoint y: 149, endPoint x: 603, endPoint y: 124, distance: 24.9
click at [602, 149] on div "姿佑 2025/4/1 𝑨𝒑𝒓𝒊𝒍 ૮˶• ﻌ •˶ა ./づ~ 🦴⭐️🫧📖 沒想到三月這麼快就過完了 用狗狗書+陽光開啟美好の四月🐶🤎 📙：Good Dog…" at bounding box center [322, 185] width 644 height 371
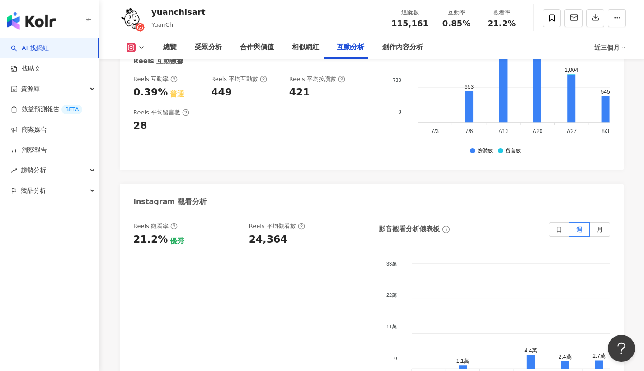
scroll to position [2560, 0]
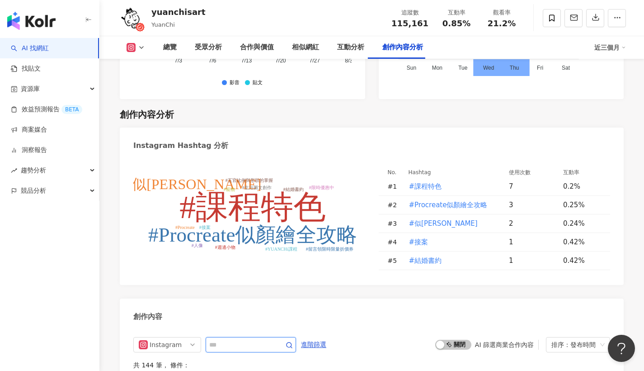
click at [232, 339] on input "text" at bounding box center [240, 344] width 63 height 11
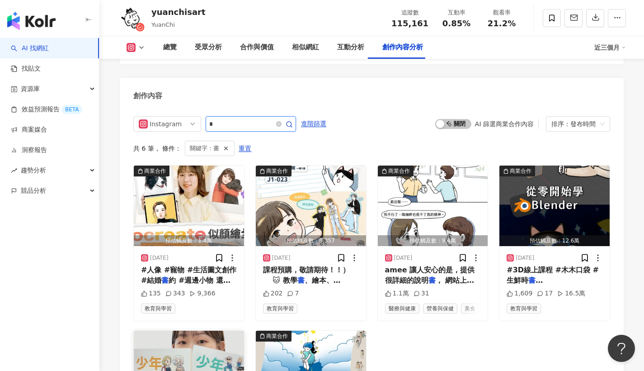
scroll to position [2707, 0]
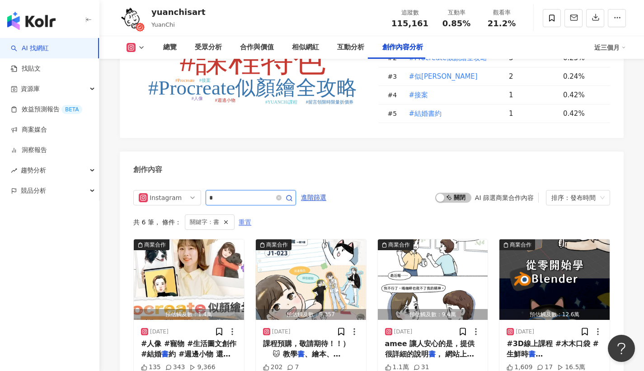
type input "*"
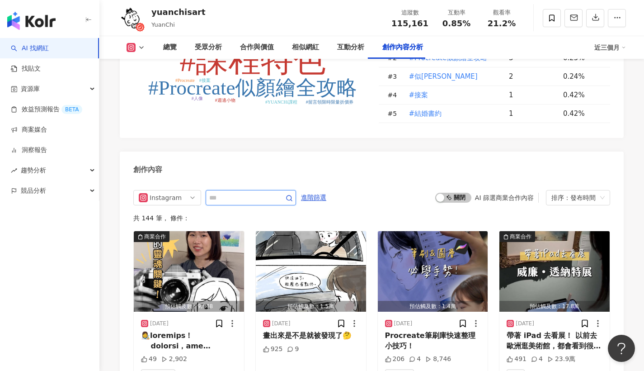
scroll to position [2761, 0]
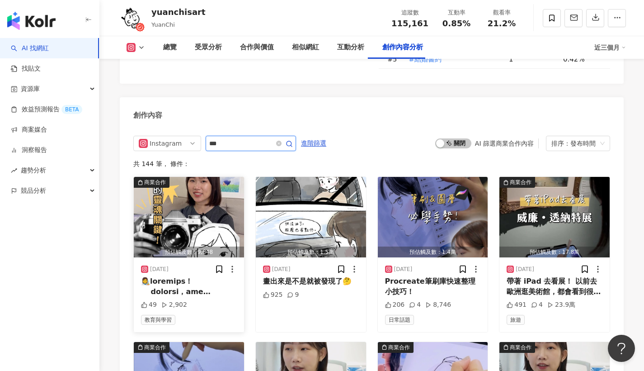
type input "***"
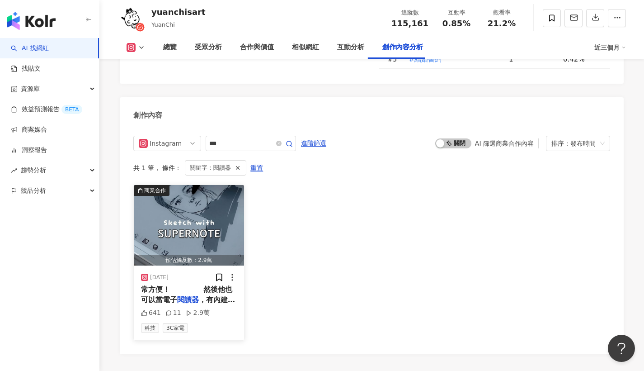
click at [200, 284] on div "常方便！ ⠀⠀⠀⠀⠀ 然後他也可以當電子 閱讀器 ，有內建kindle ，但我沒在用" at bounding box center [189, 294] width 96 height 20
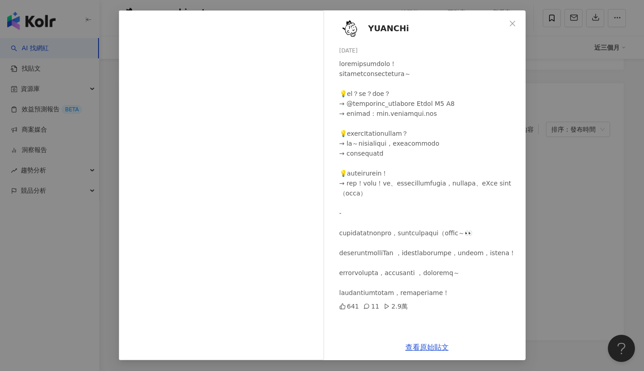
scroll to position [2777, 0]
click at [354, 95] on div at bounding box center [429, 178] width 179 height 239
click at [417, 342] on div "查看原始貼文" at bounding box center [427, 347] width 197 height 26
click at [416, 345] on link "查看原始貼文" at bounding box center [427, 347] width 43 height 9
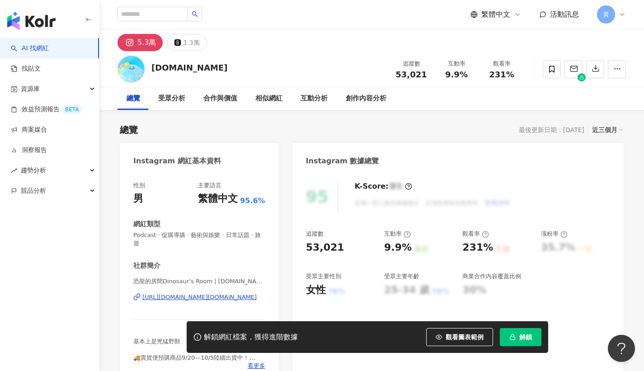
click at [465, 74] on div "9.9%" at bounding box center [456, 74] width 34 height 9
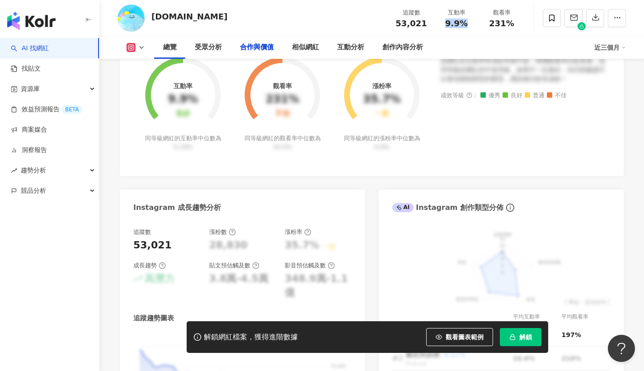
click at [509, 337] on button "解鎖" at bounding box center [521, 337] width 42 height 18
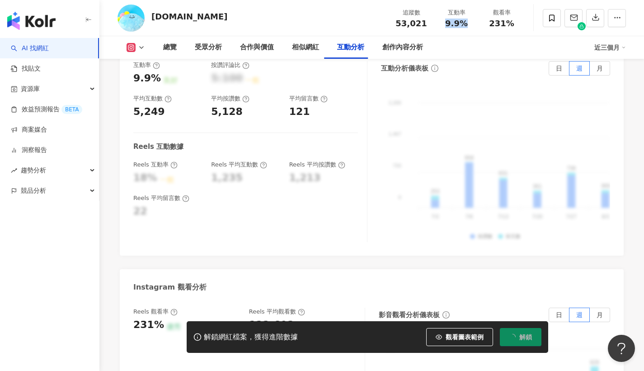
scroll to position [1909, 0]
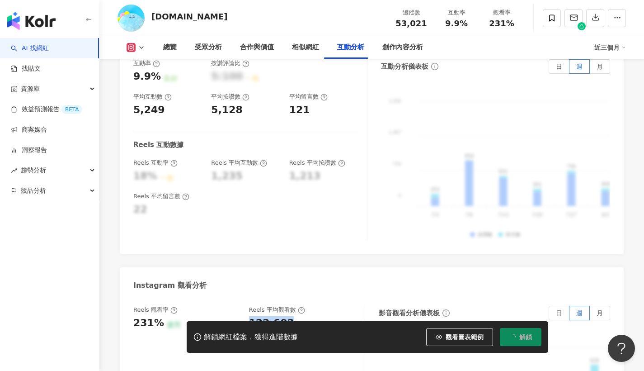
drag, startPoint x: 245, startPoint y: 246, endPoint x: 293, endPoint y: 239, distance: 48.9
click at [296, 306] on div "Reels 觀看率 231% 優秀 Reels 平均觀看數 122,602" at bounding box center [244, 318] width 222 height 24
copy div "122,602"
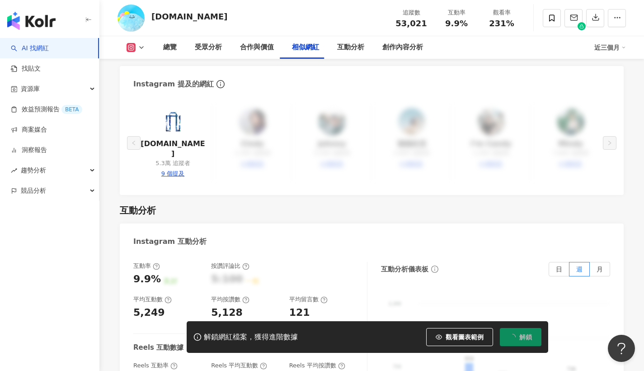
scroll to position [1754, 0]
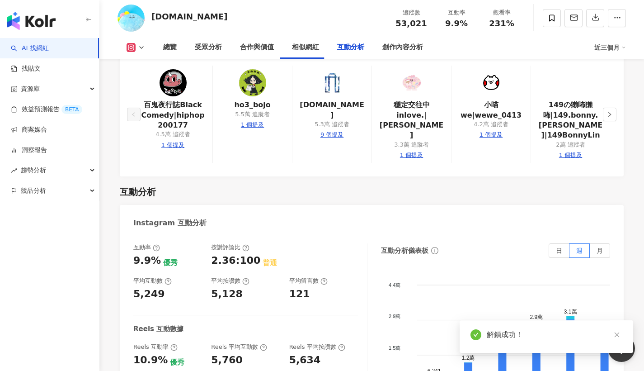
scroll to position [1758, 0]
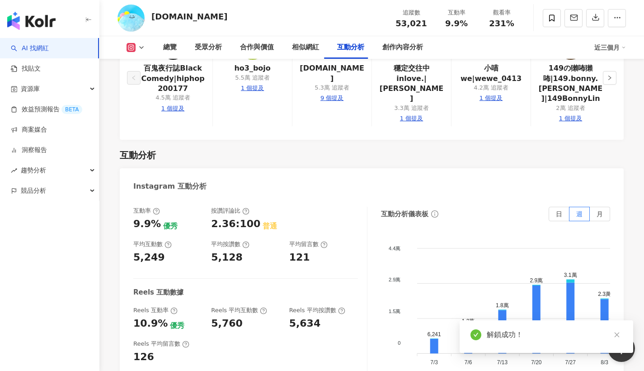
click at [318, 306] on div "Reels 互動率 10.9% 優秀 Reels 平均互動數 5,760 Reels 平均按讚數 5,634" at bounding box center [245, 318] width 225 height 24
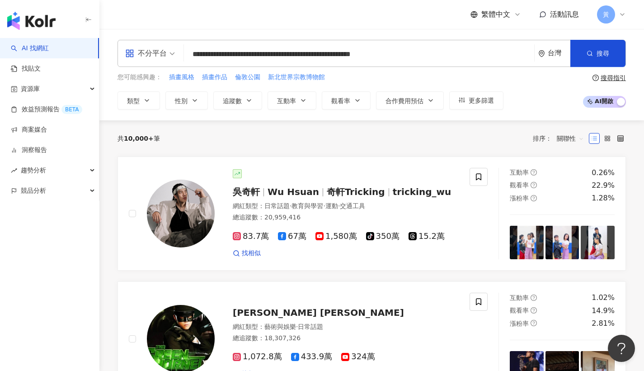
drag, startPoint x: 420, startPoint y: 50, endPoint x: 165, endPoint y: 58, distance: 255.1
click at [165, 58] on div "**********" at bounding box center [372, 53] width 509 height 27
paste input "search"
type input "**********"
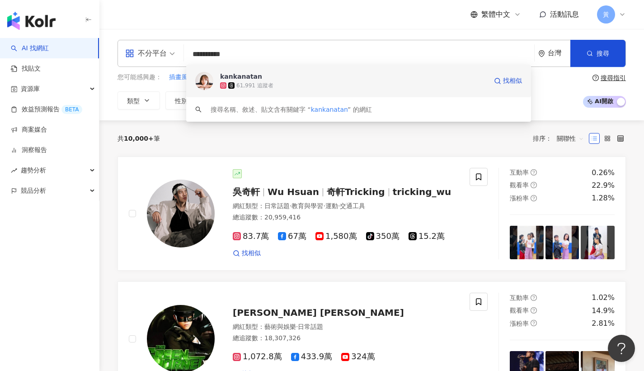
click at [277, 73] on span "kankanatan" at bounding box center [353, 76] width 267 height 9
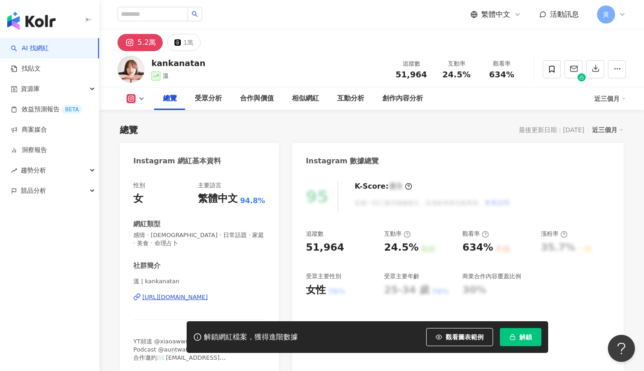
drag, startPoint x: 443, startPoint y: 73, endPoint x: 470, endPoint y: 75, distance: 27.2
click at [470, 75] on div "24.5%" at bounding box center [456, 74] width 34 height 9
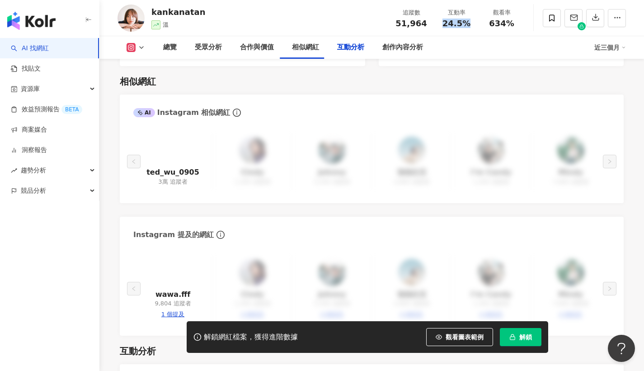
scroll to position [1852, 0]
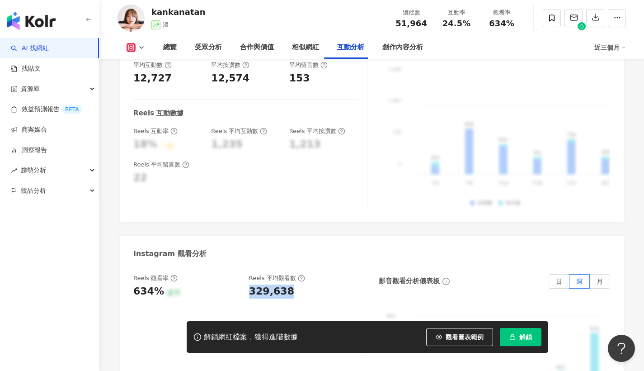
drag, startPoint x: 249, startPoint y: 264, endPoint x: 293, endPoint y: 264, distance: 43.4
click at [293, 284] on div "329,638" at bounding box center [302, 291] width 107 height 14
copy div "329,638"
click at [529, 338] on span "解鎖" at bounding box center [526, 336] width 13 height 7
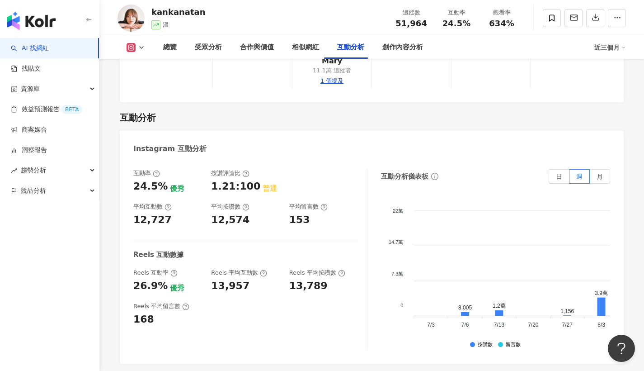
drag, startPoint x: 289, startPoint y: 78, endPoint x: 335, endPoint y: 95, distance: 48.4
click at [337, 169] on div at bounding box center [323, 181] width 69 height 24
drag, startPoint x: 292, startPoint y: 176, endPoint x: 327, endPoint y: 178, distance: 35.3
click at [327, 279] on div "13,789" at bounding box center [323, 286] width 69 height 14
drag, startPoint x: 322, startPoint y: 178, endPoint x: 328, endPoint y: 178, distance: 5.4
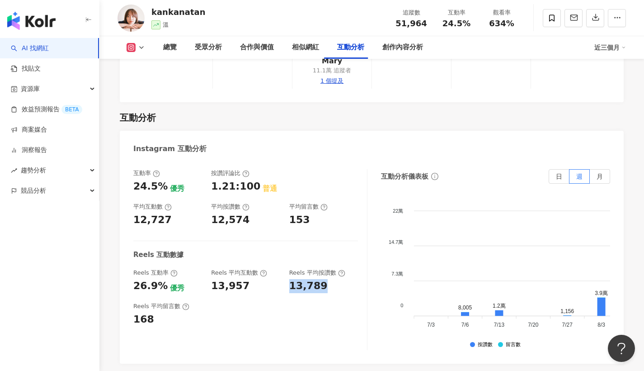
click at [328, 269] on div "Reels 互動率 26.9% 優秀 Reels 平均互動數 13,957 Reels 平均按讚數 13,789" at bounding box center [245, 281] width 225 height 24
copy div "13,789"
